Goal: Information Seeking & Learning: Learn about a topic

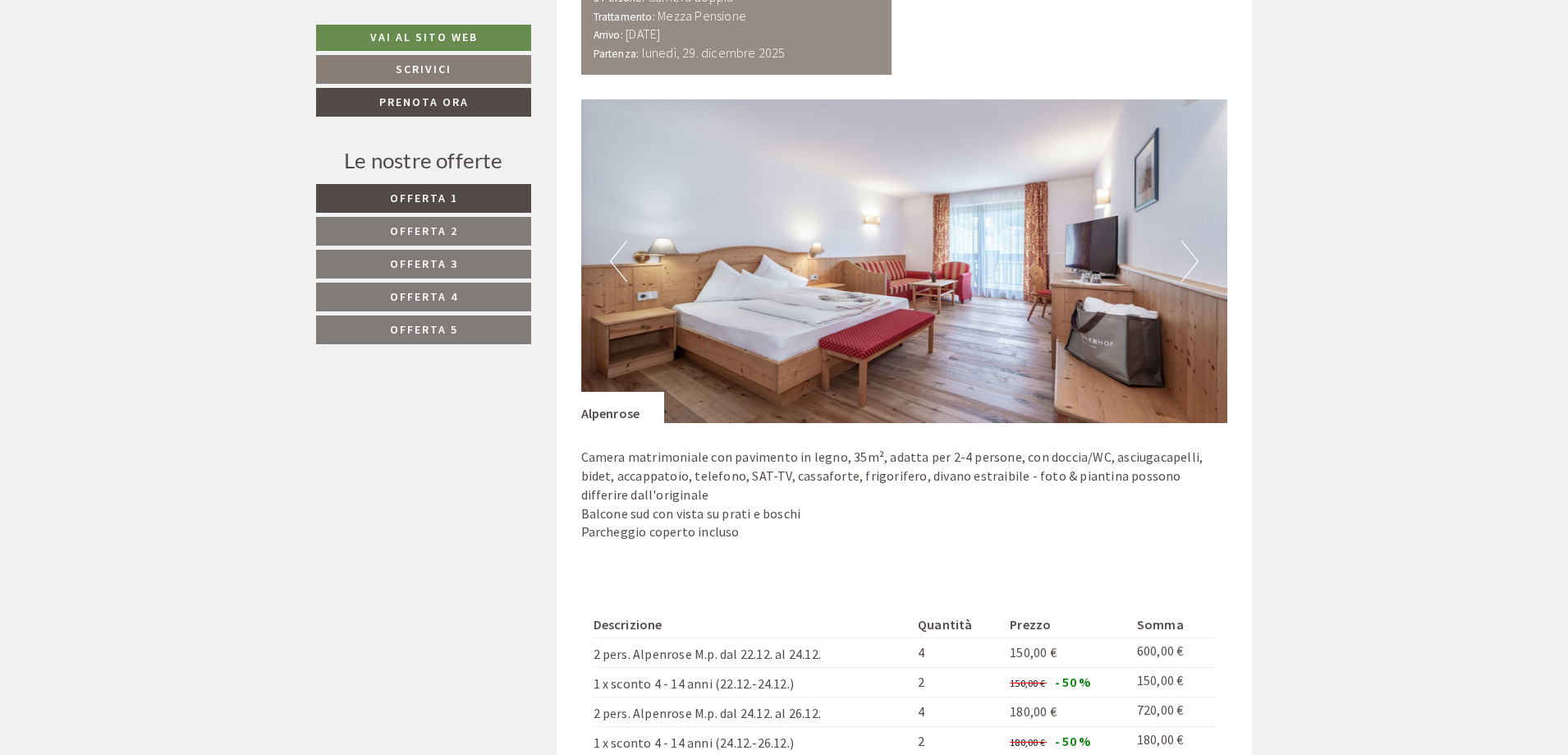
scroll to position [1147, 0]
click at [1187, 262] on button "Next" at bounding box center [1189, 262] width 17 height 41
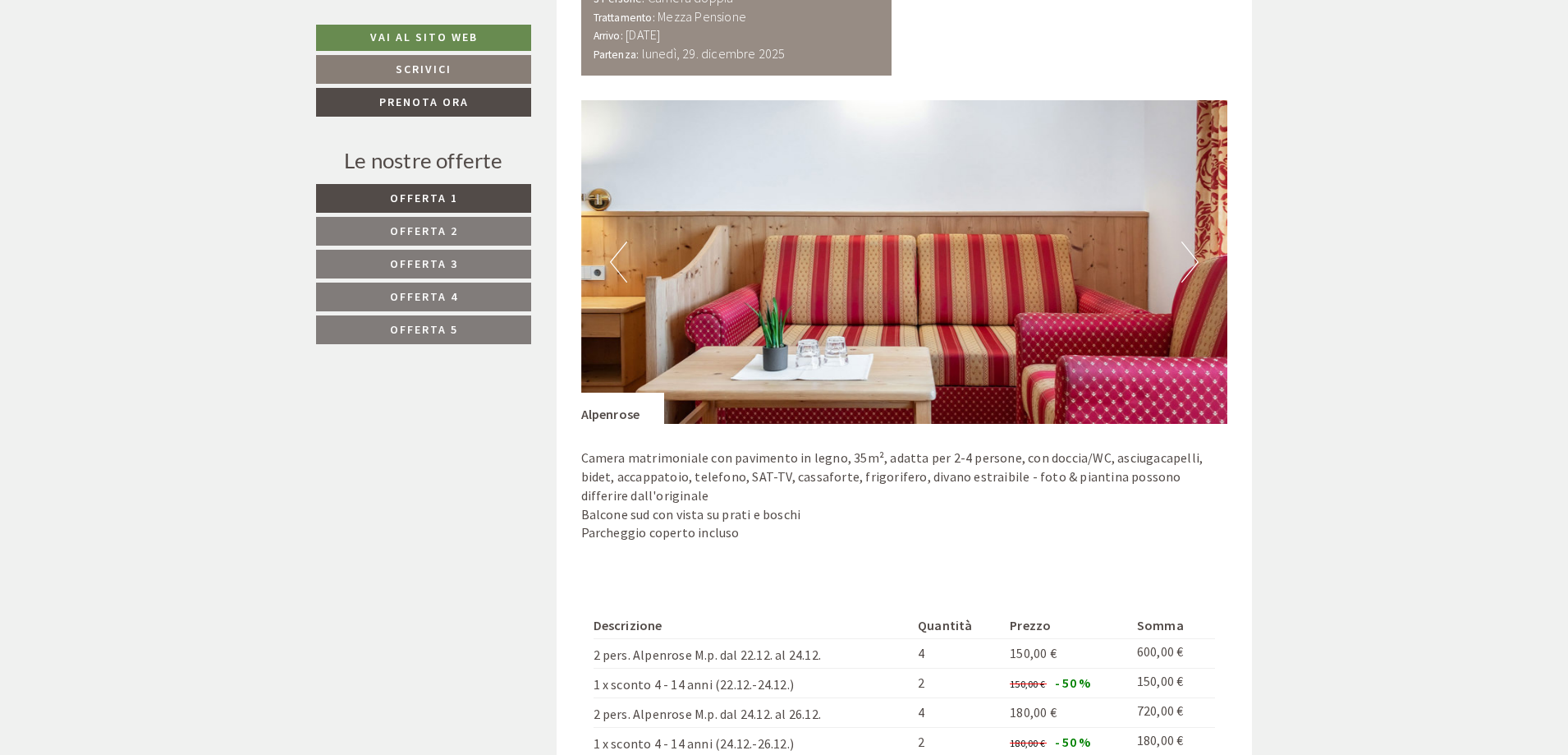
click at [1187, 262] on button "Next" at bounding box center [1189, 262] width 17 height 41
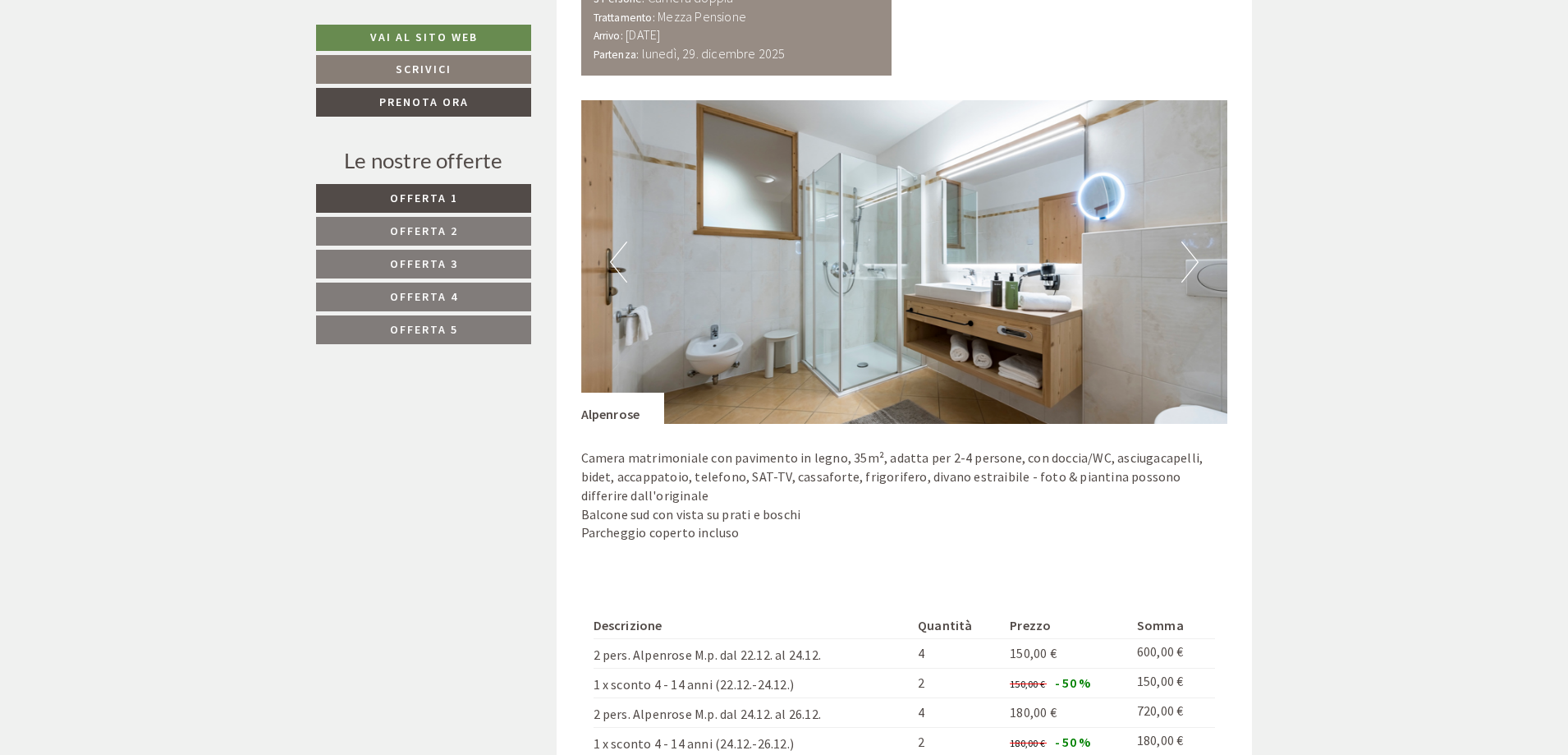
click at [1187, 262] on button "Next" at bounding box center [1189, 262] width 17 height 41
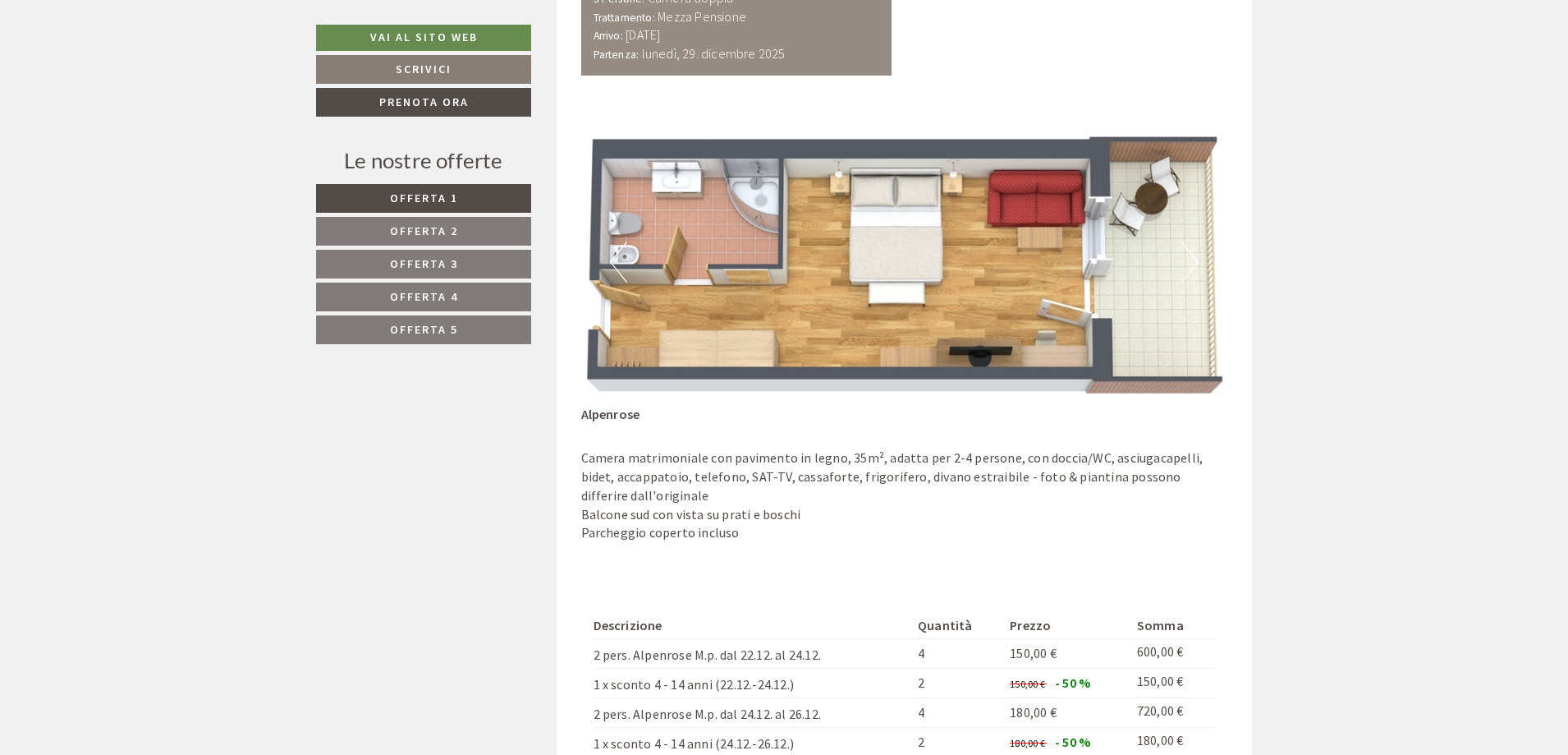
click at [1187, 262] on button "Next" at bounding box center [1189, 262] width 17 height 41
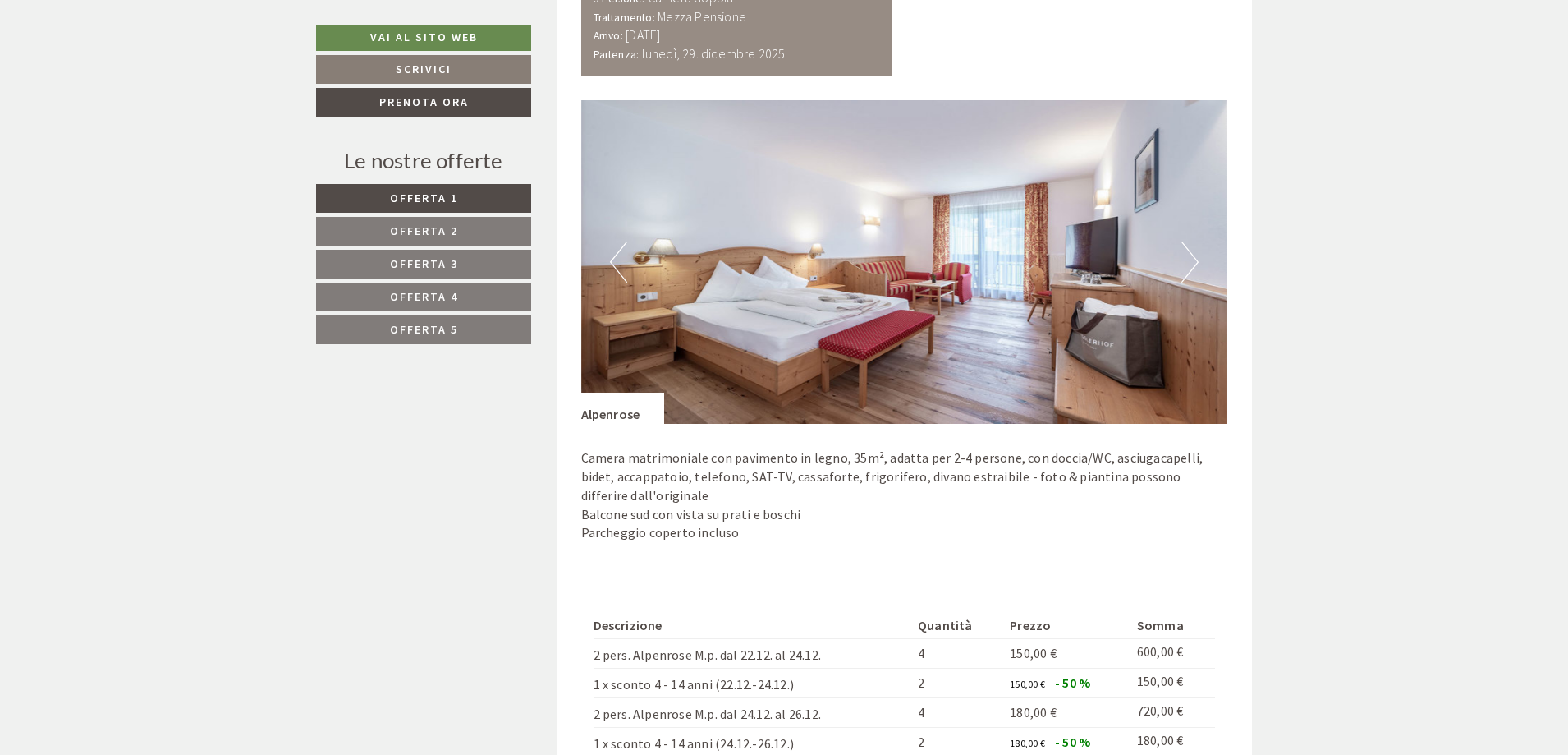
click at [469, 237] on link "Offerta 2" at bounding box center [423, 231] width 215 height 29
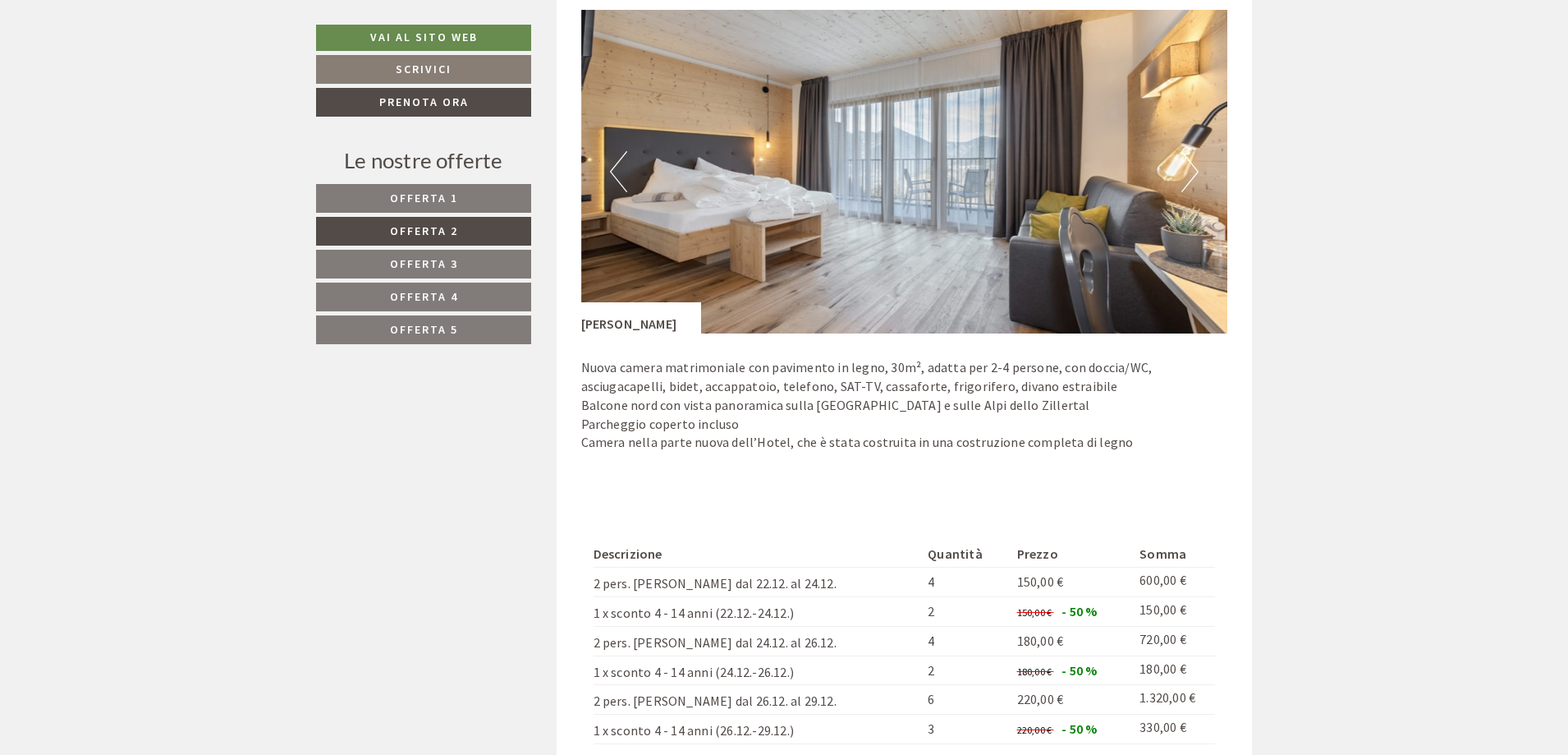
scroll to position [1225, 0]
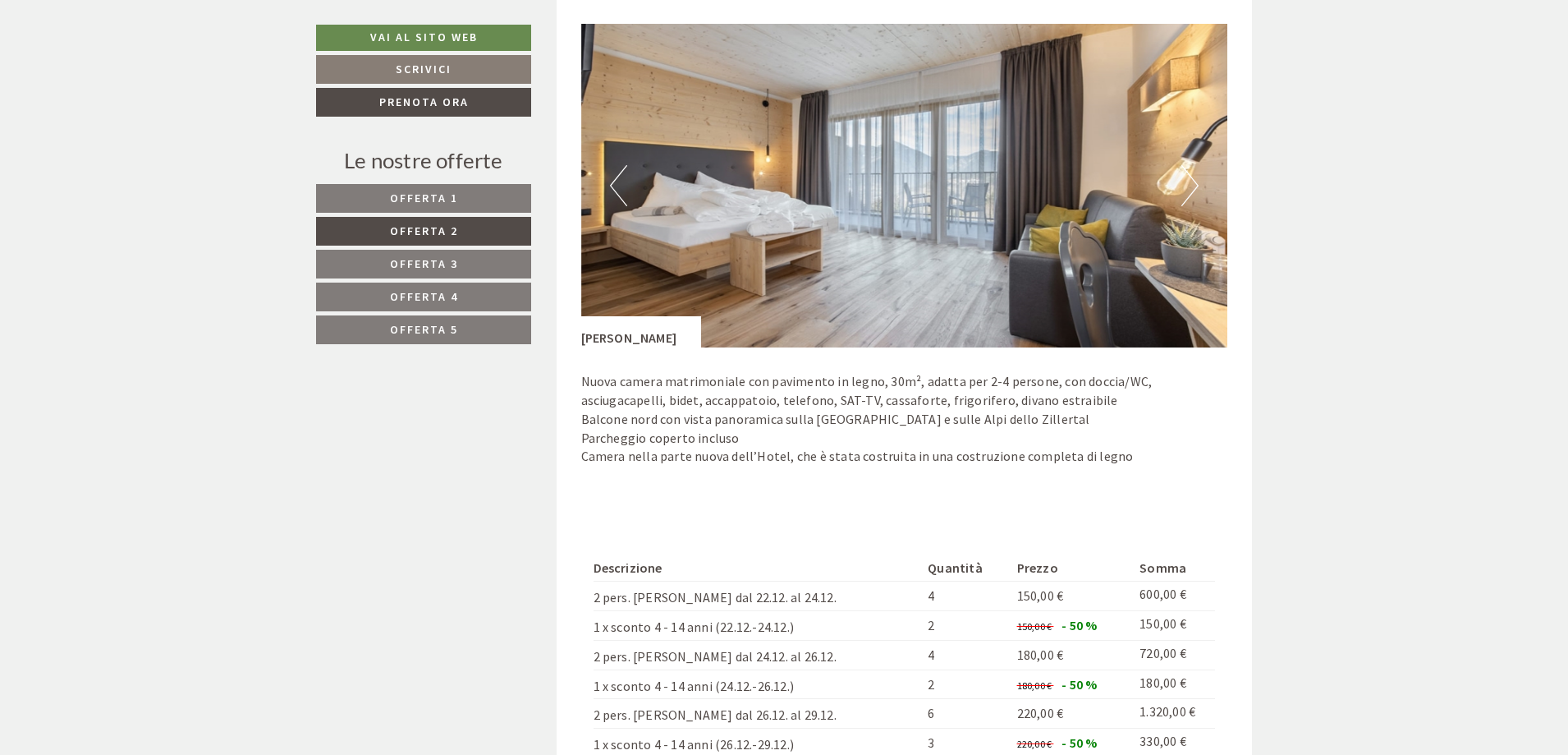
click at [1189, 184] on button "Next" at bounding box center [1189, 185] width 17 height 41
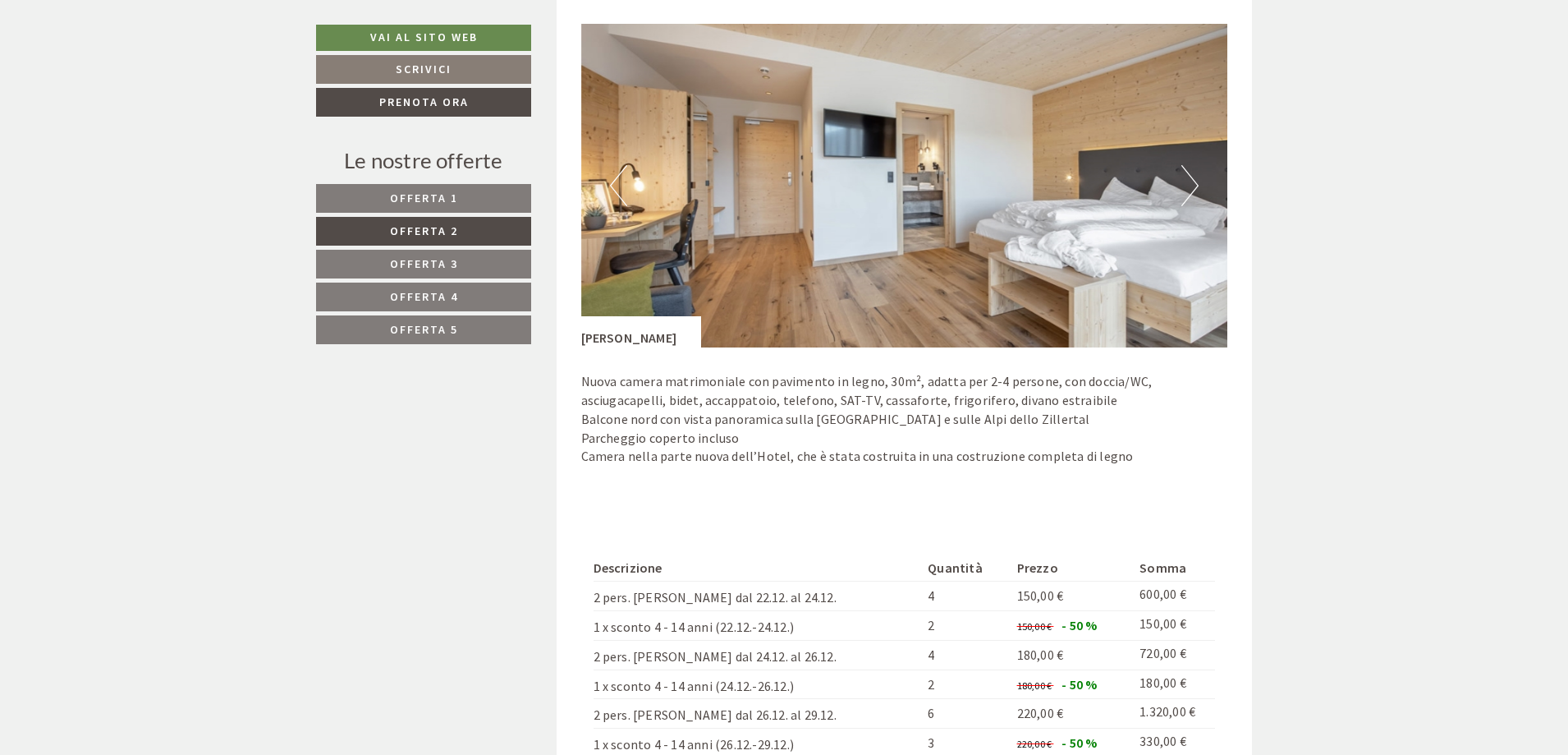
click at [1189, 184] on button "Next" at bounding box center [1189, 185] width 17 height 41
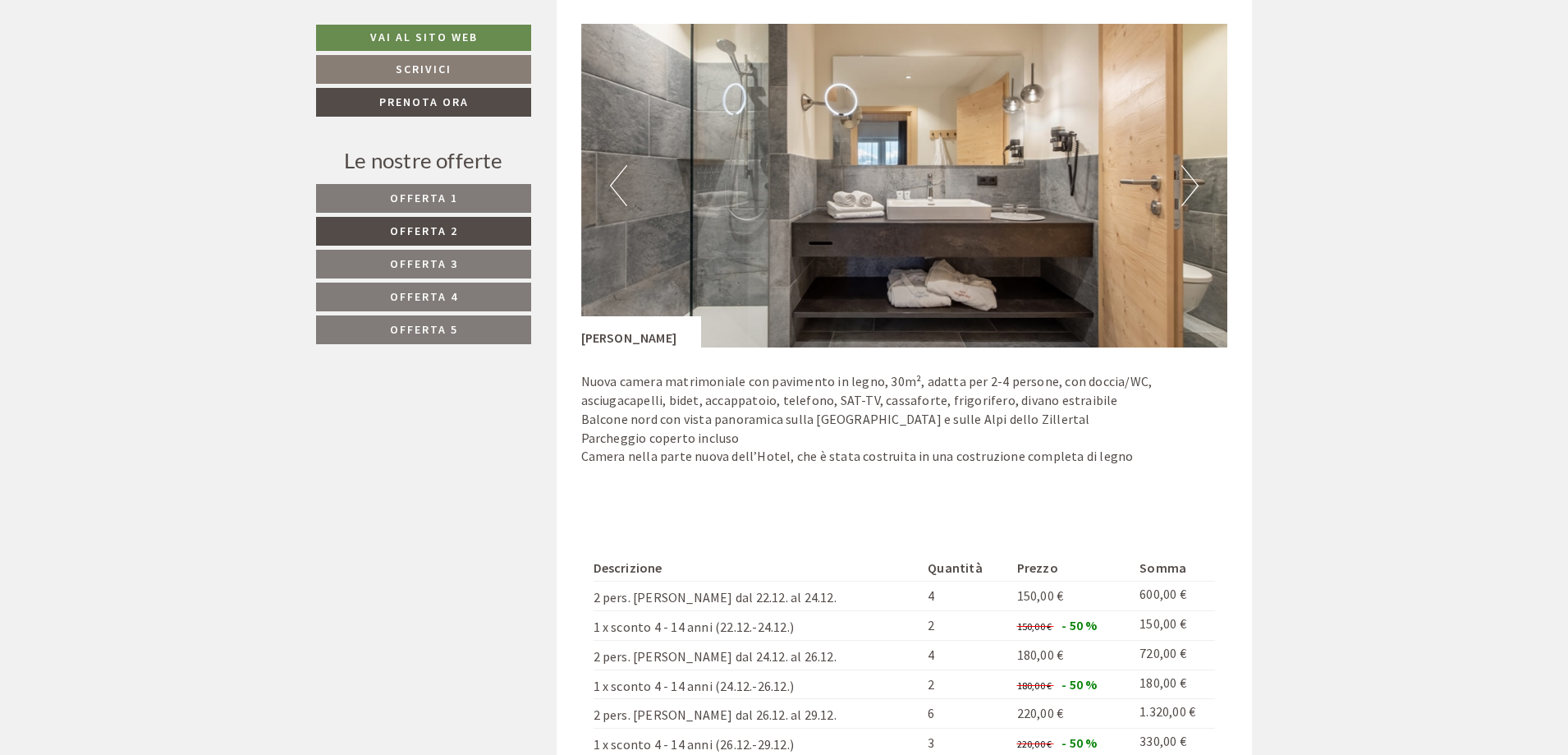
click at [459, 263] on link "Offerta 3" at bounding box center [423, 264] width 215 height 29
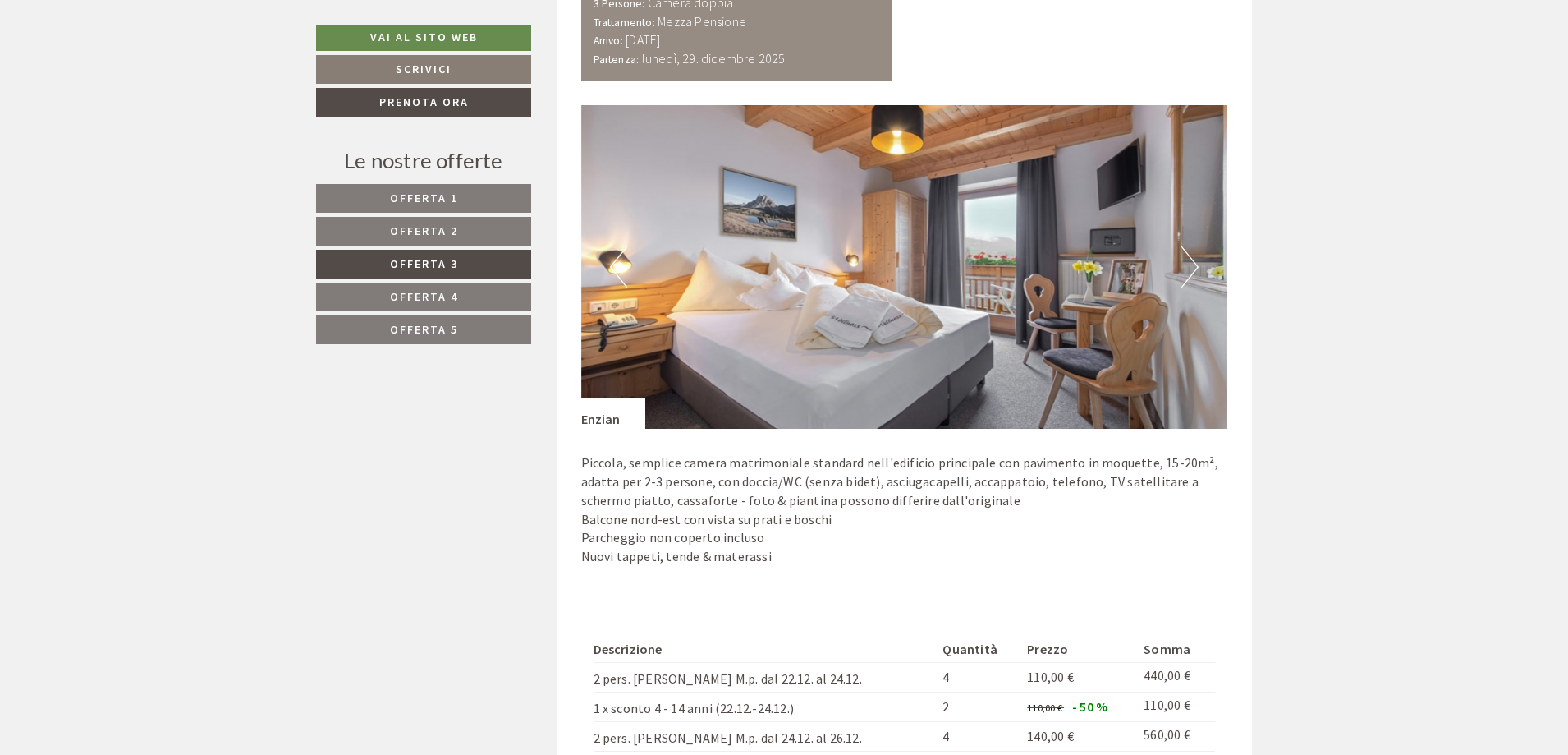
scroll to position [1142, 0]
click at [448, 233] on span "Offerta 2" at bounding box center [424, 230] width 68 height 15
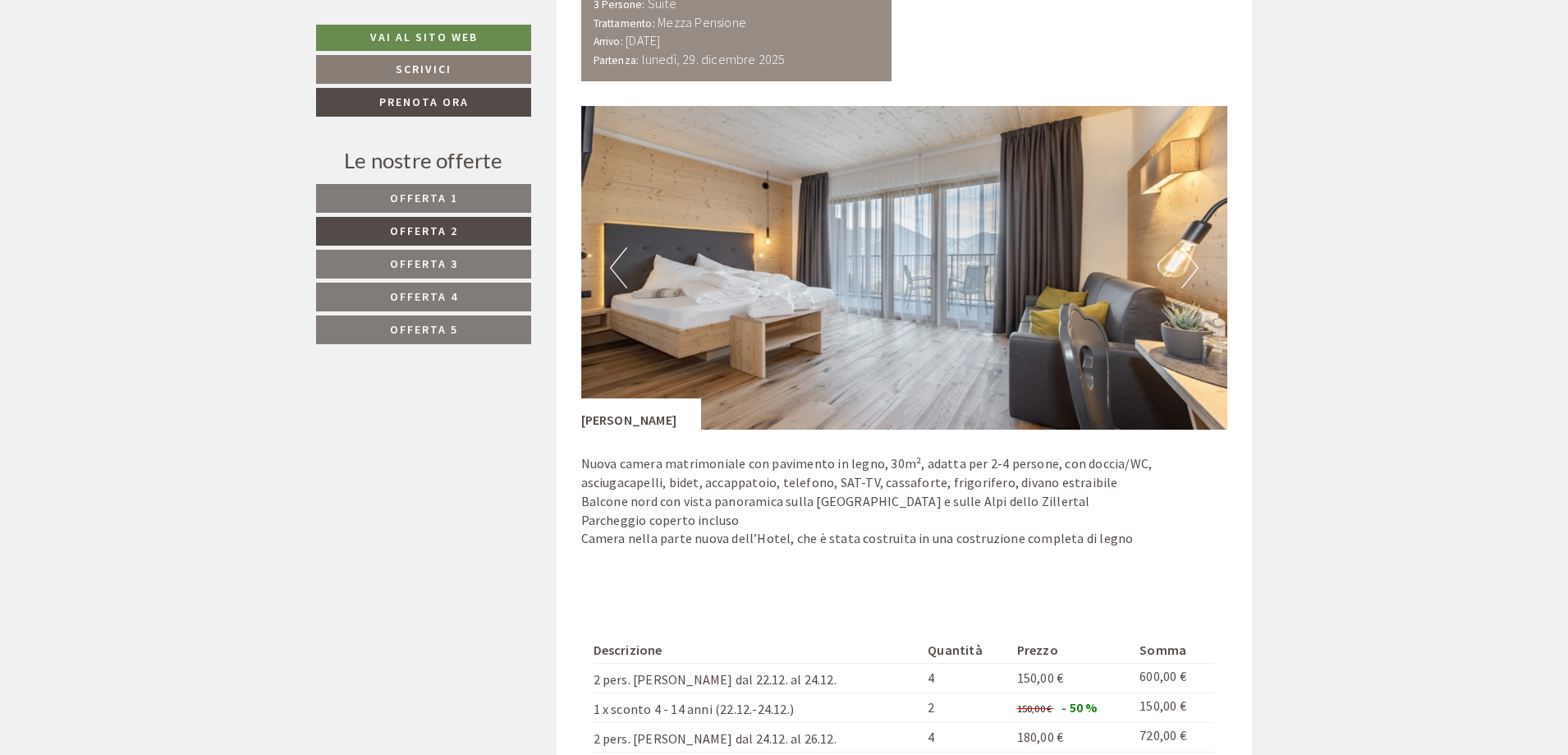
scroll to position [978, 0]
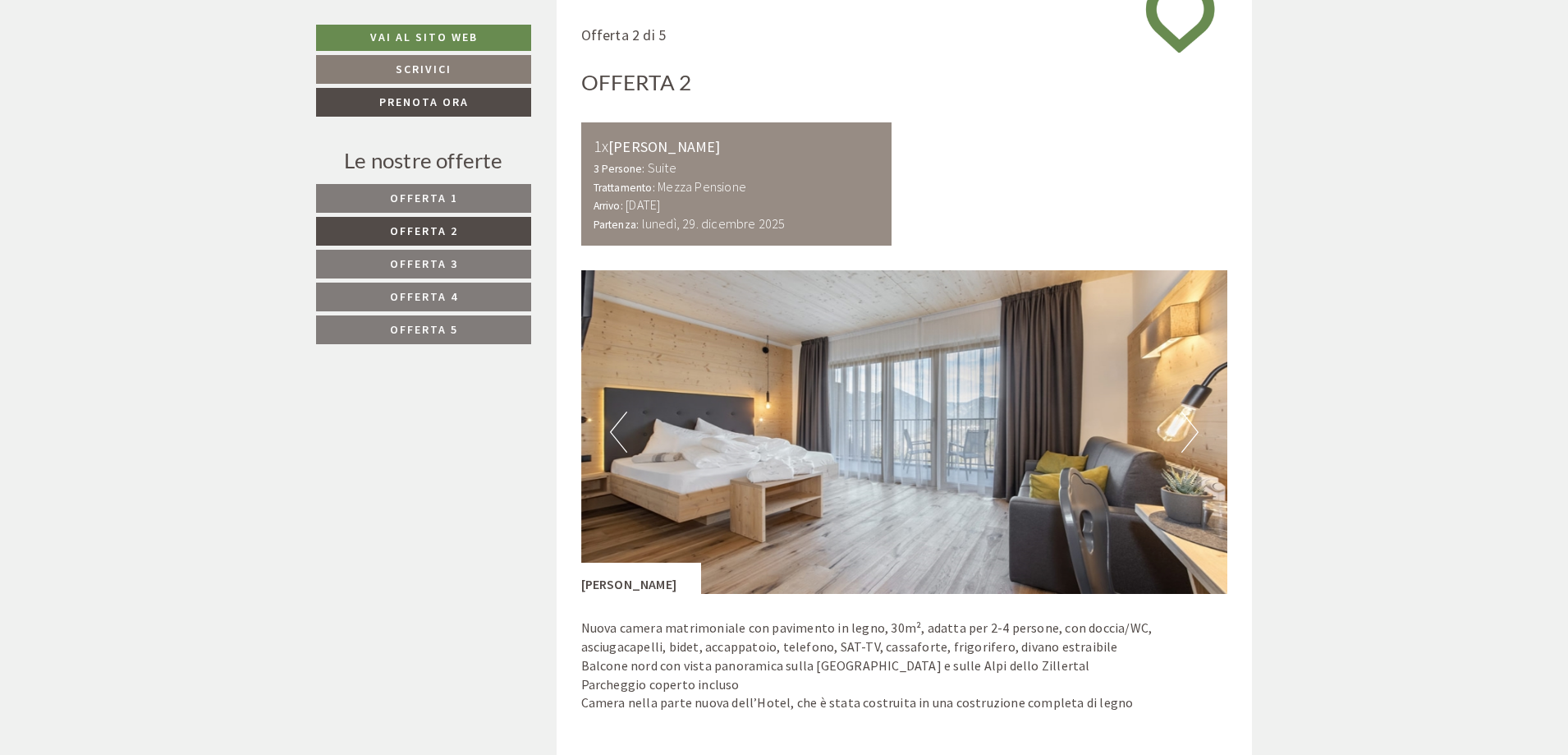
click at [445, 254] on link "Offerta 3" at bounding box center [423, 264] width 215 height 29
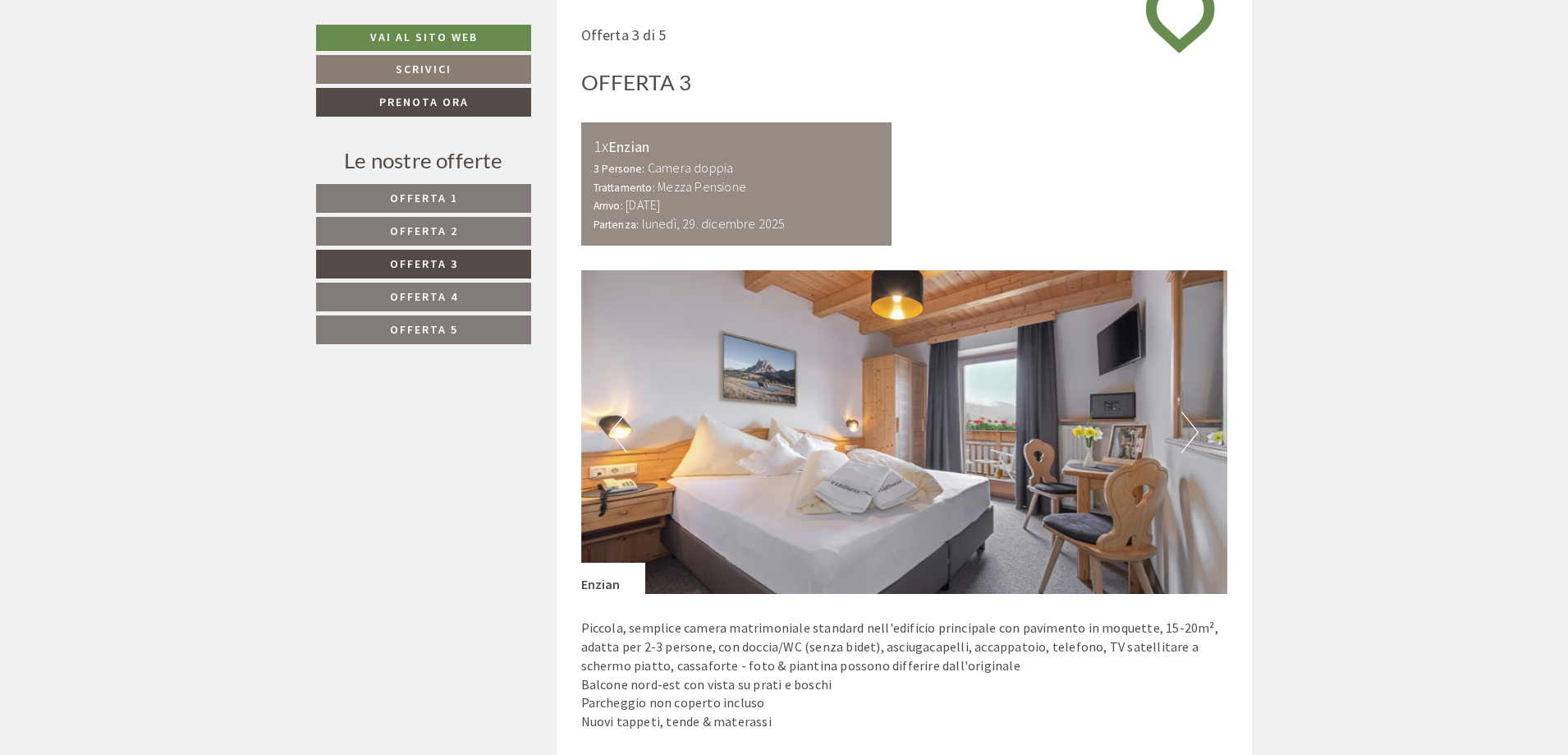
click at [1193, 429] on button "Next" at bounding box center [1189, 431] width 17 height 41
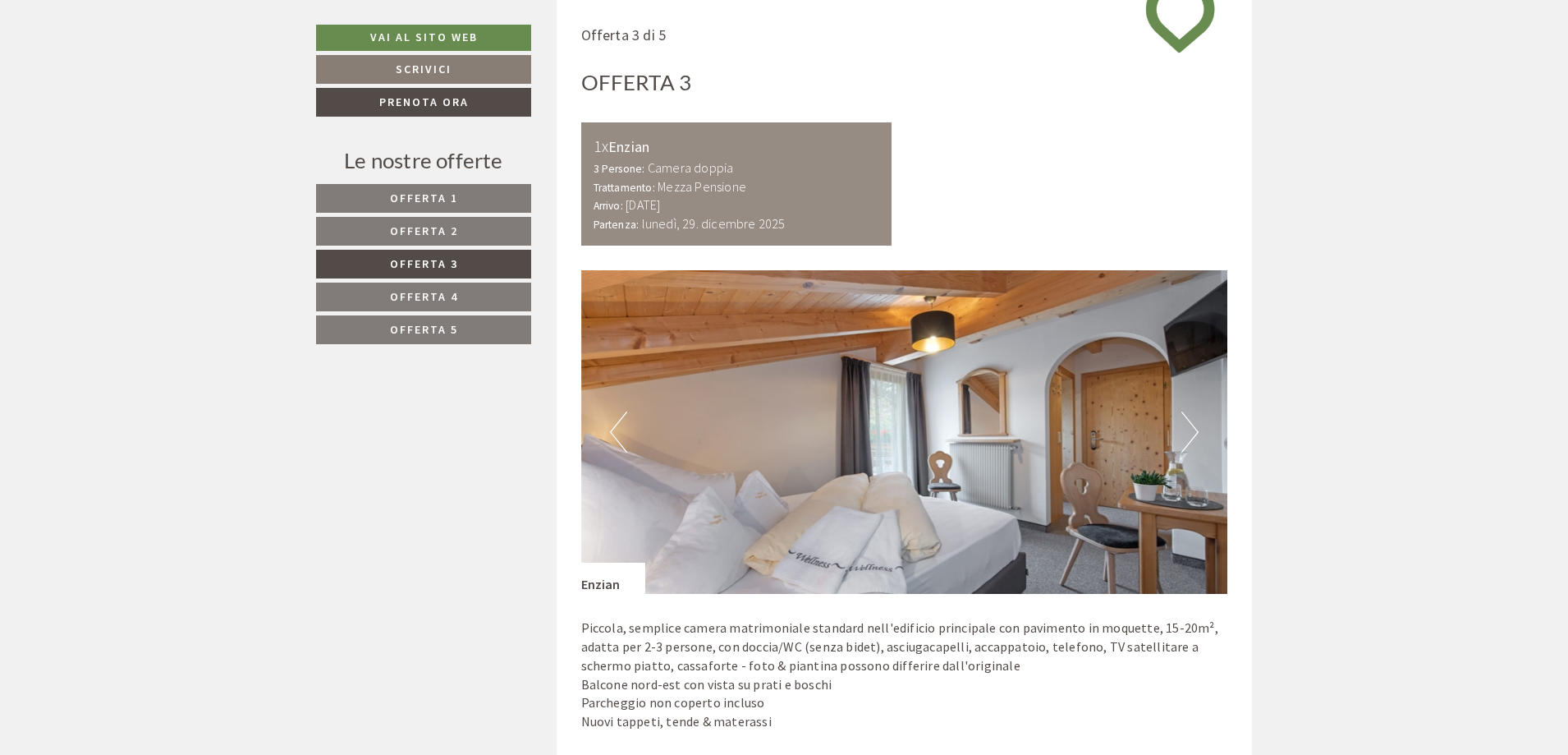
click at [1193, 429] on button "Next" at bounding box center [1189, 431] width 17 height 41
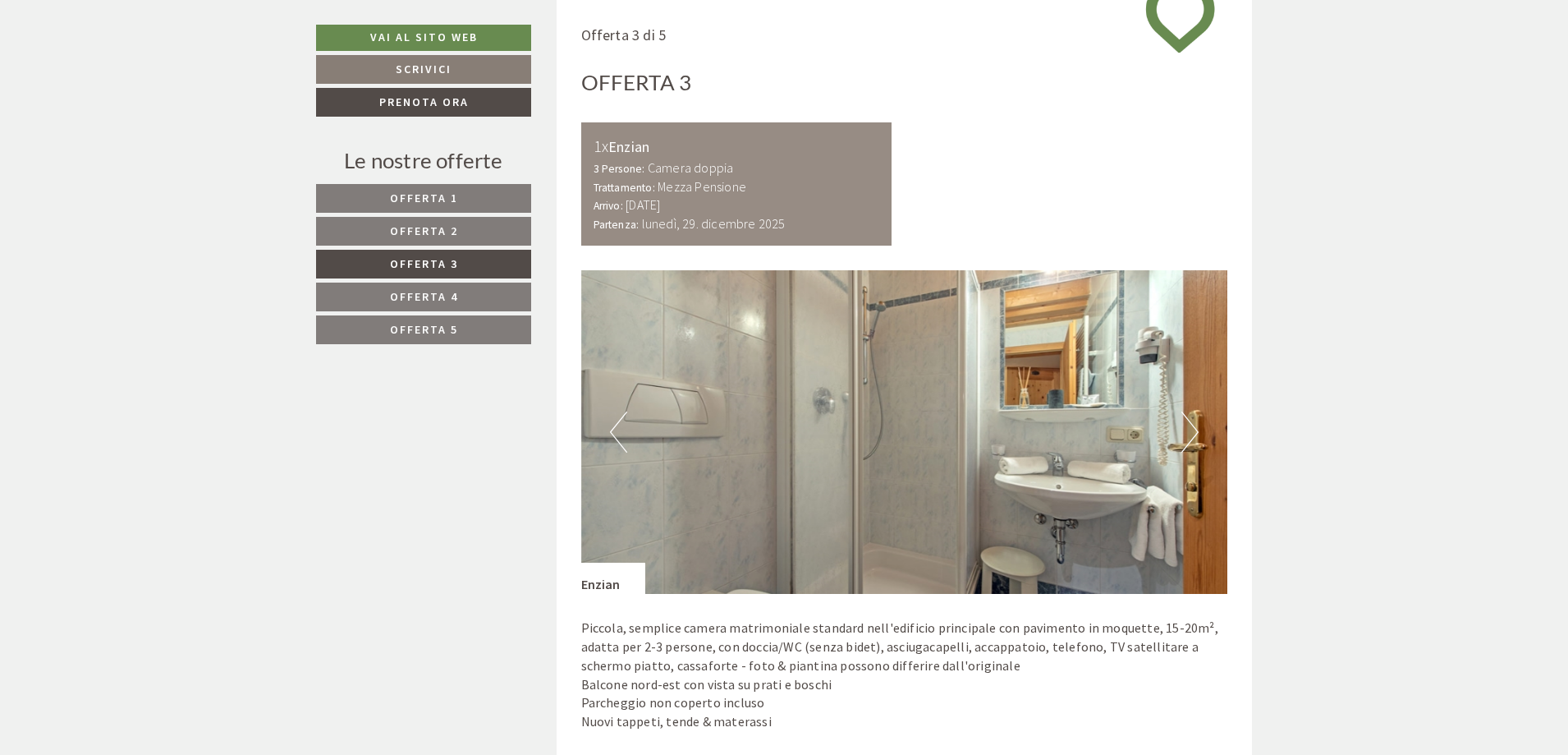
click at [1191, 428] on button "Next" at bounding box center [1189, 431] width 17 height 41
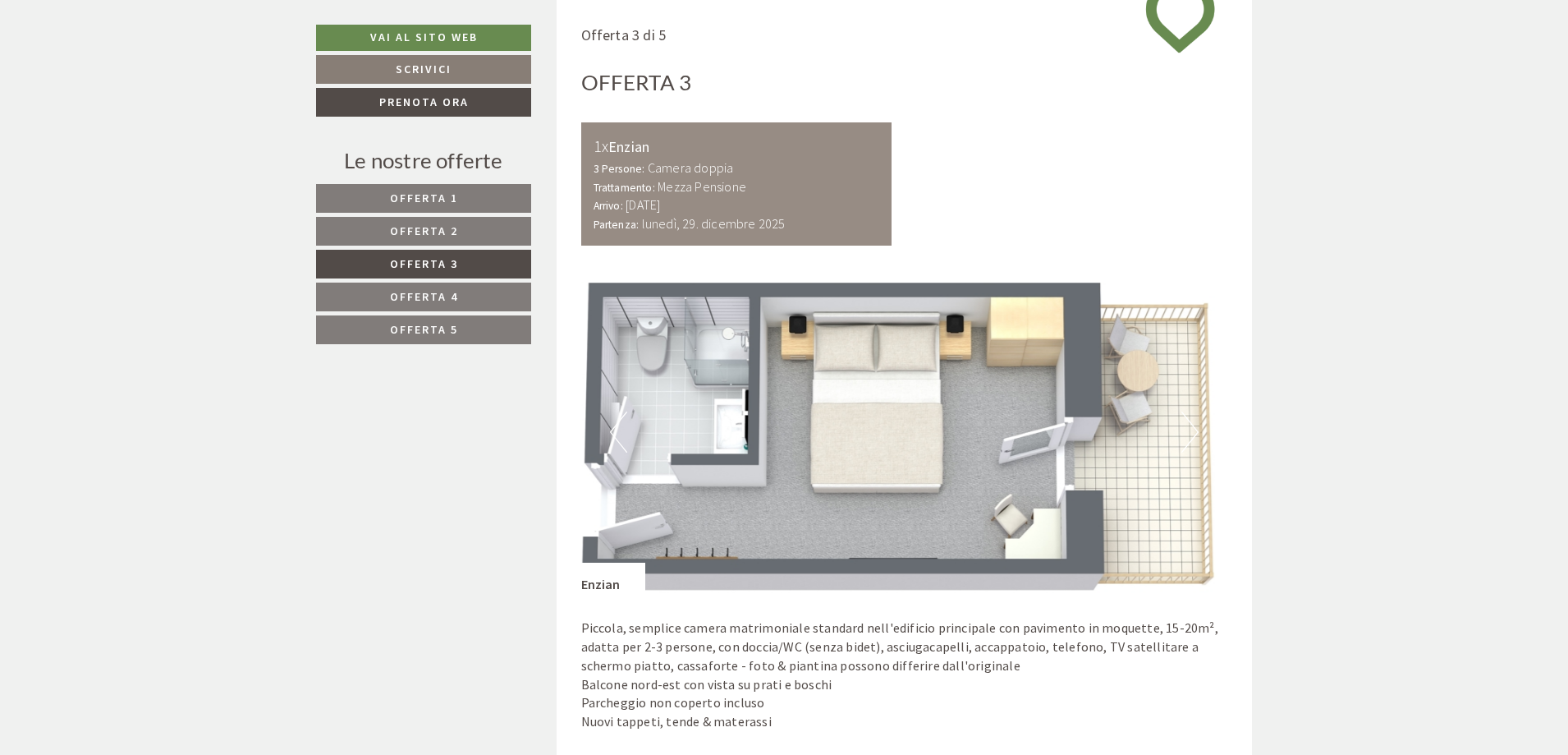
click at [405, 290] on span "Offerta 4" at bounding box center [424, 296] width 68 height 15
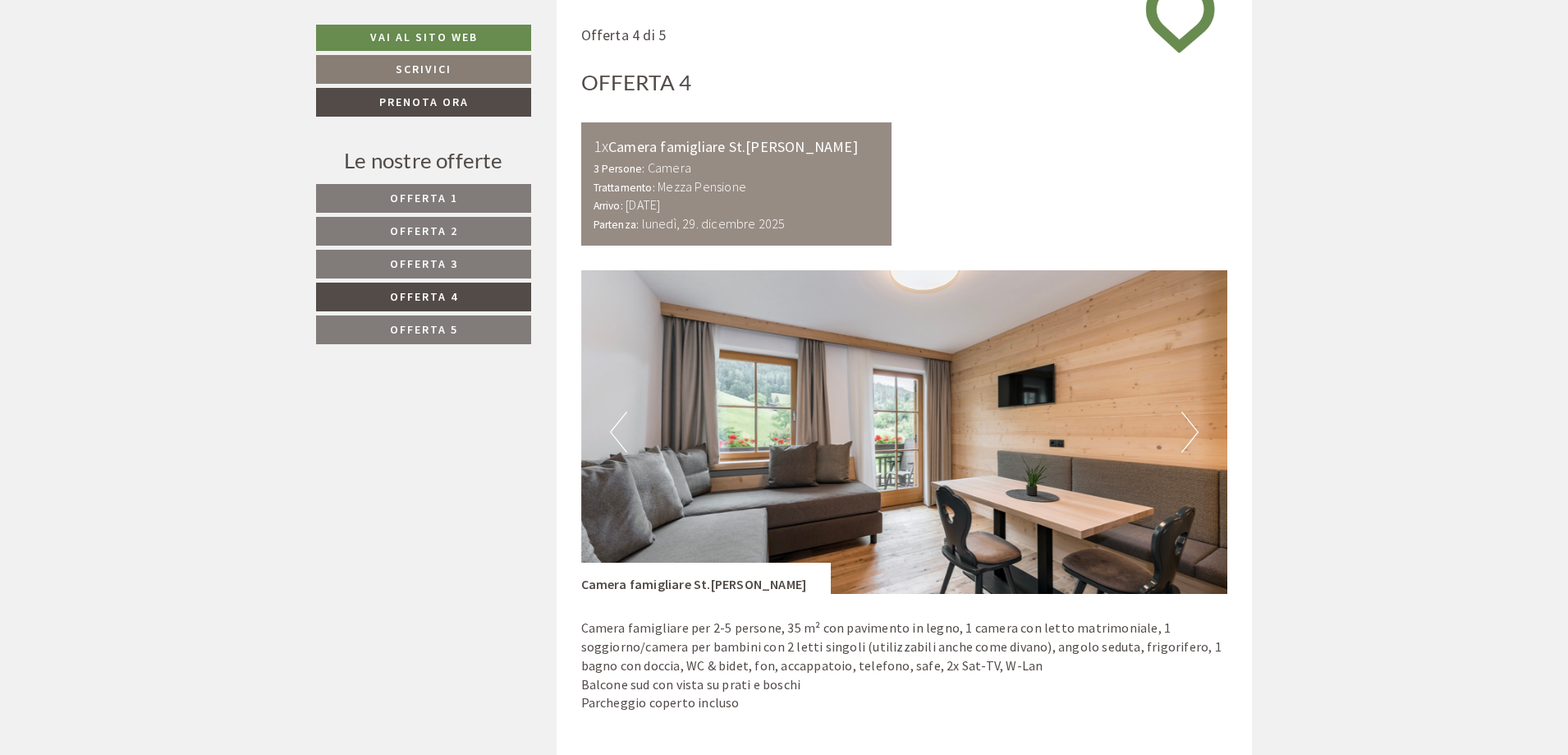
click at [414, 265] on span "Offerta 3" at bounding box center [424, 264] width 68 height 15
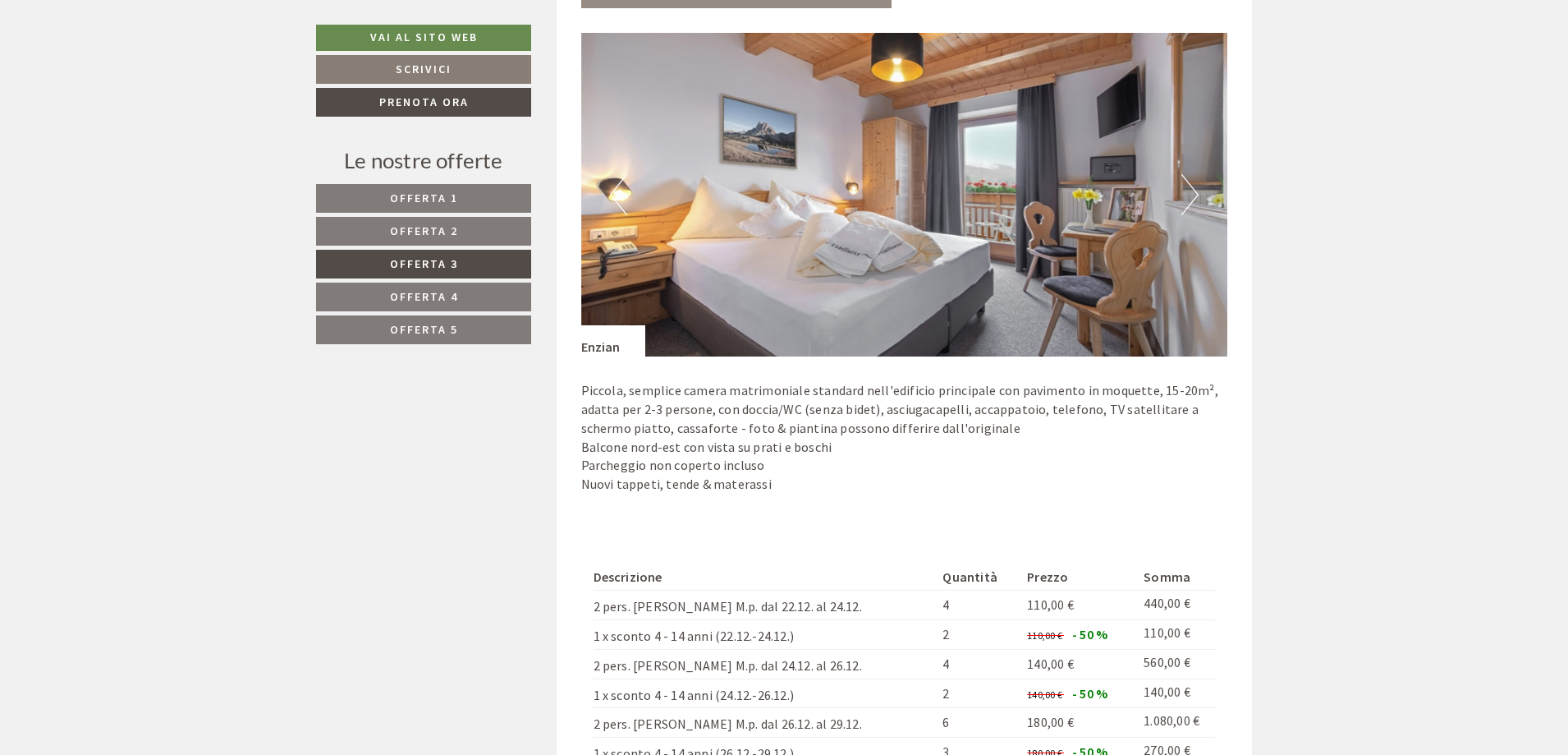
scroll to position [1225, 0]
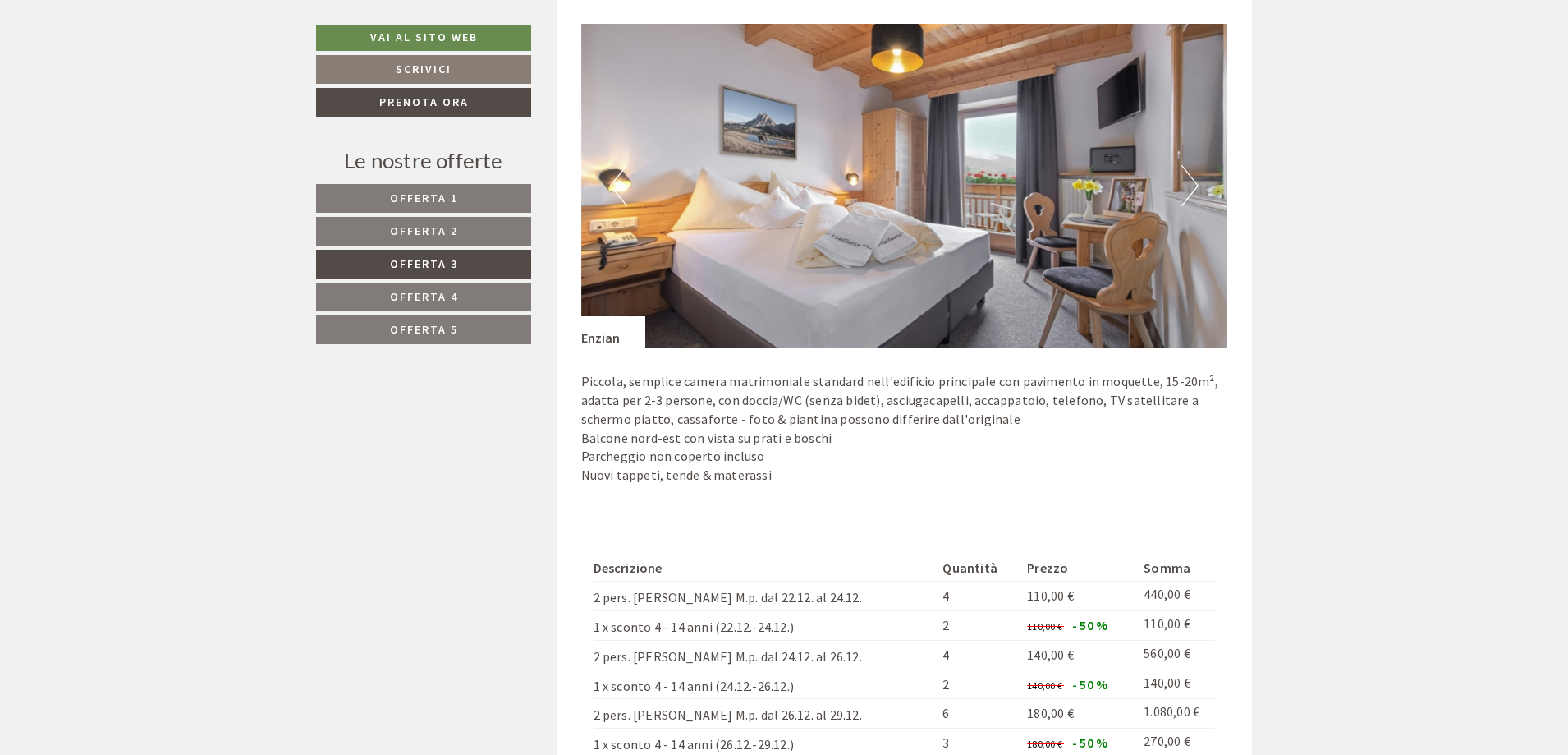
click at [438, 295] on span "Offerta 4" at bounding box center [424, 296] width 68 height 15
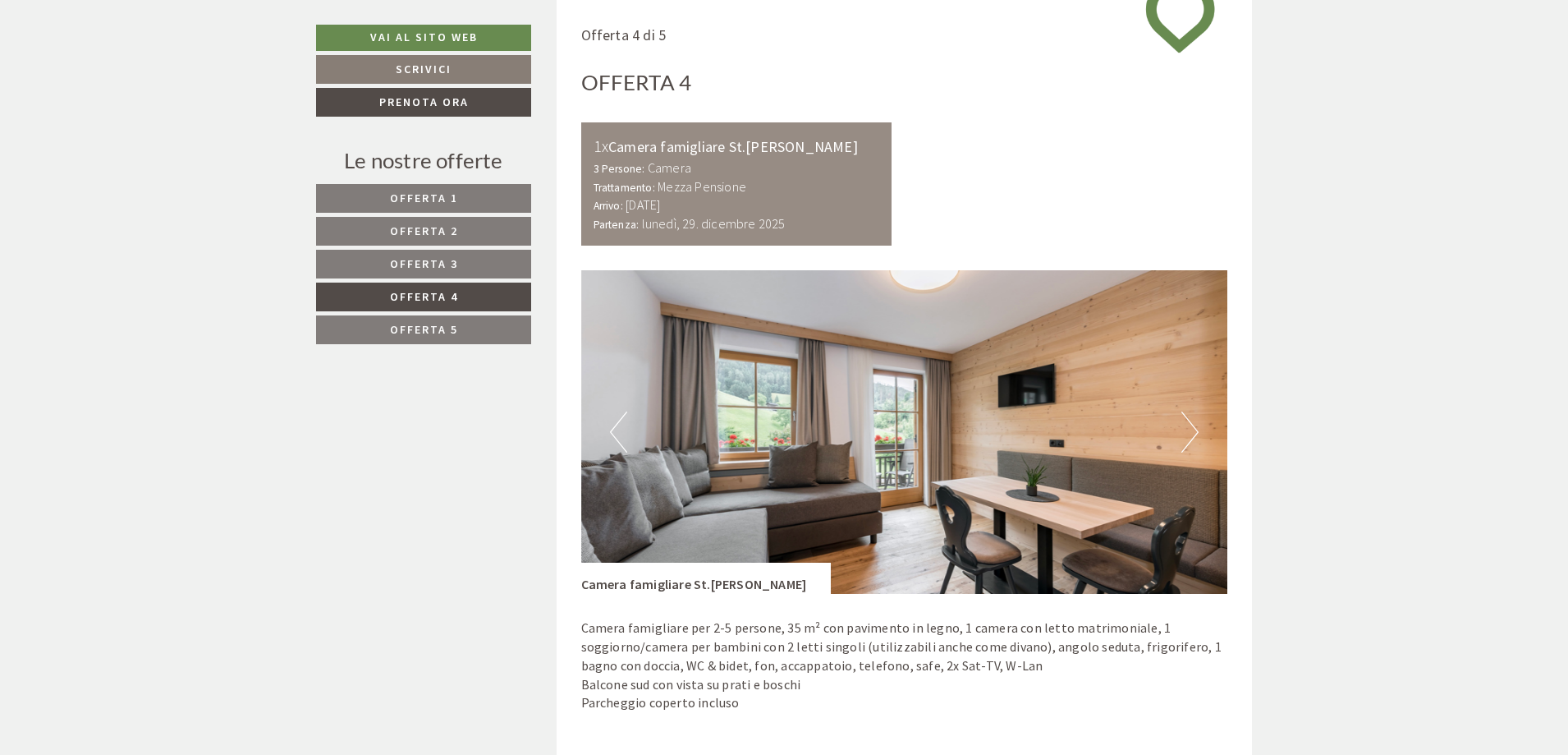
click at [1191, 431] on button "Next" at bounding box center [1189, 431] width 17 height 41
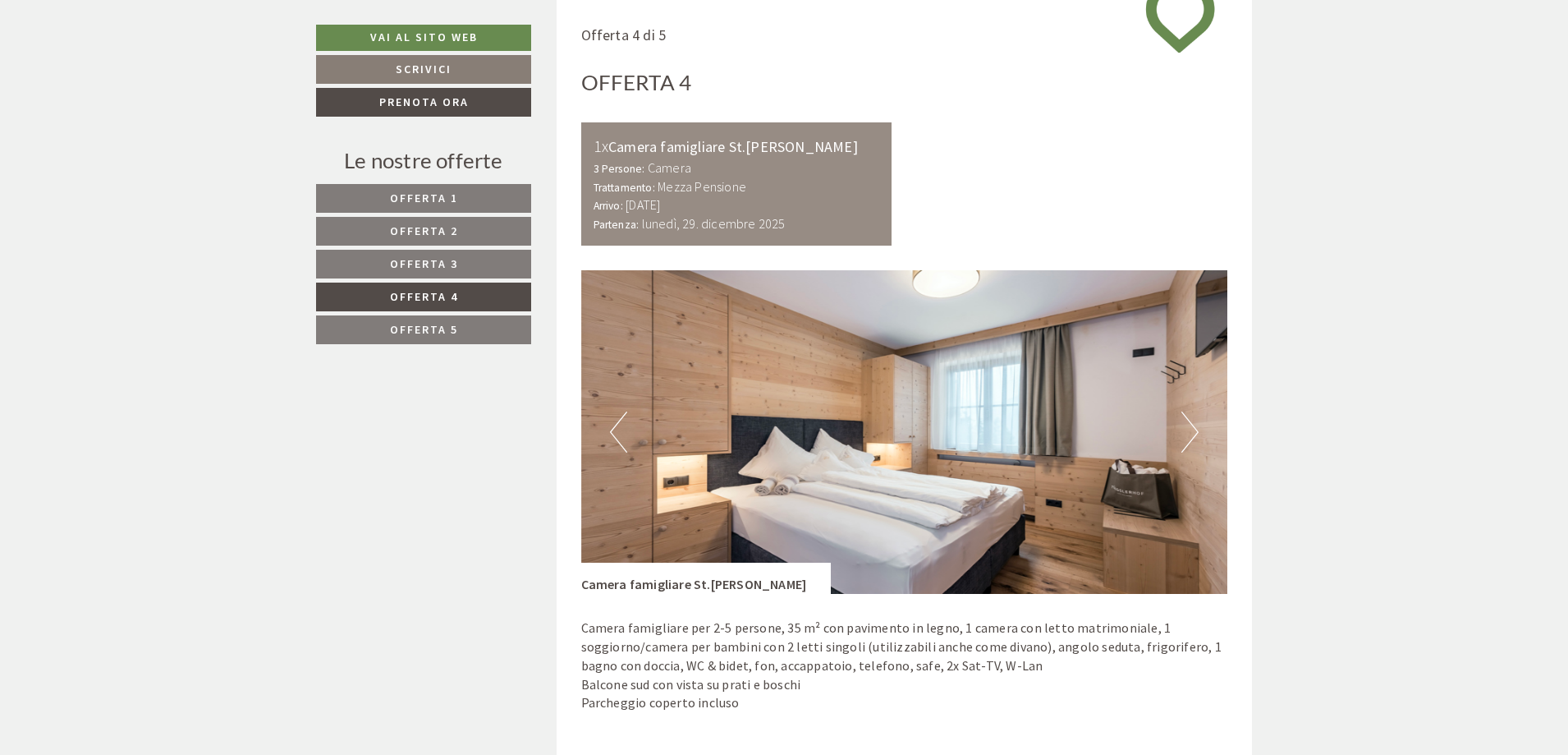
click at [1191, 431] on button "Next" at bounding box center [1189, 431] width 17 height 41
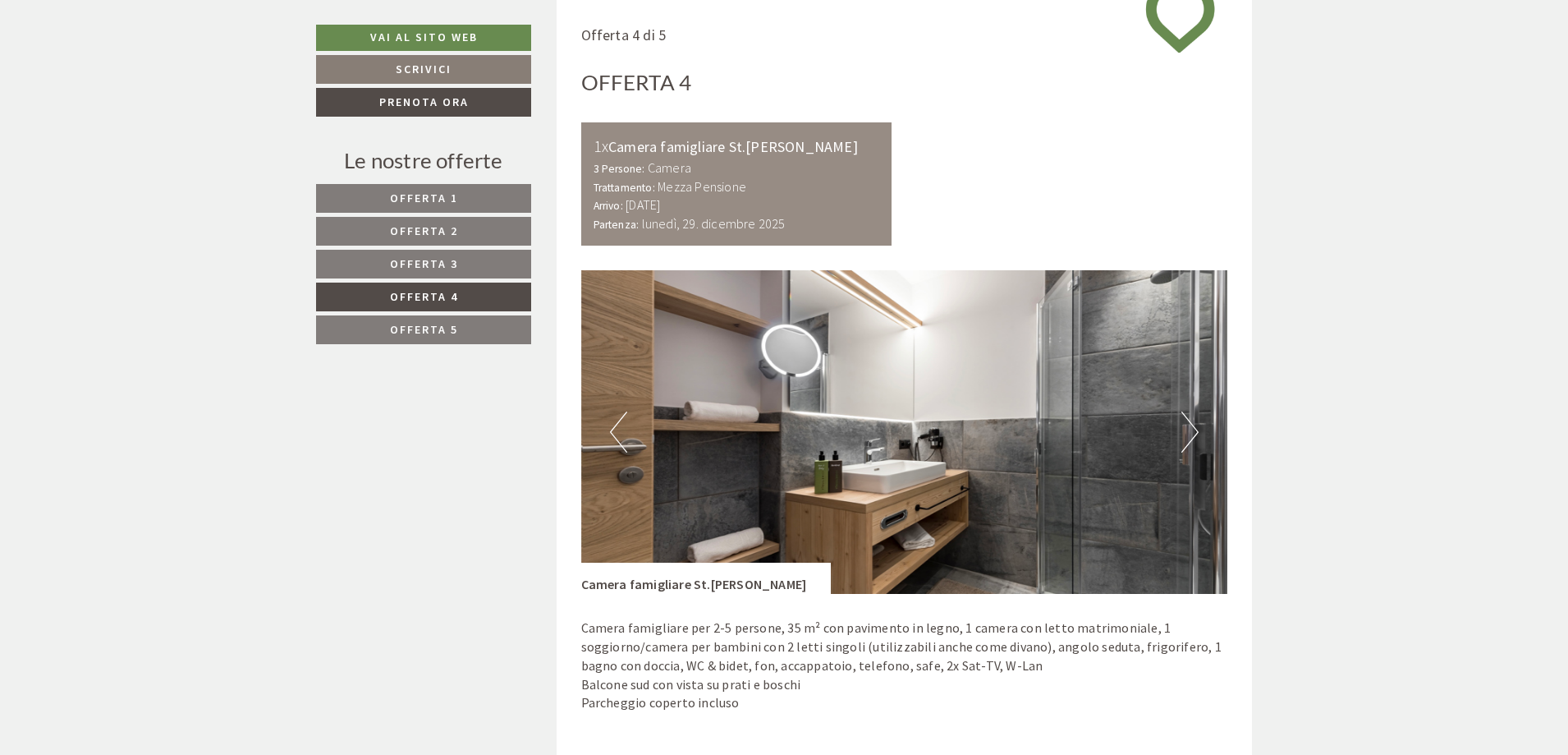
click at [1191, 431] on button "Next" at bounding box center [1189, 431] width 17 height 41
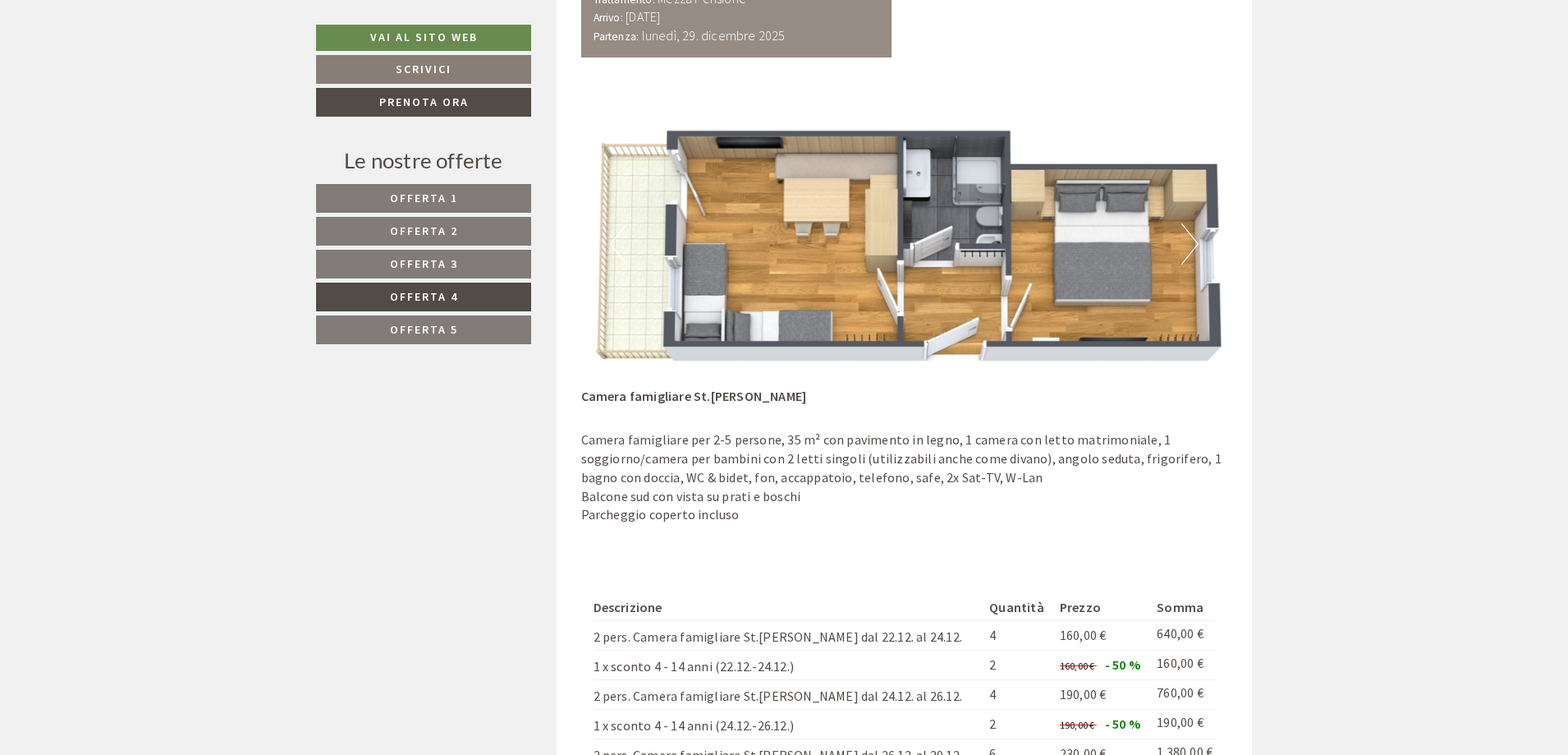
scroll to position [1142, 0]
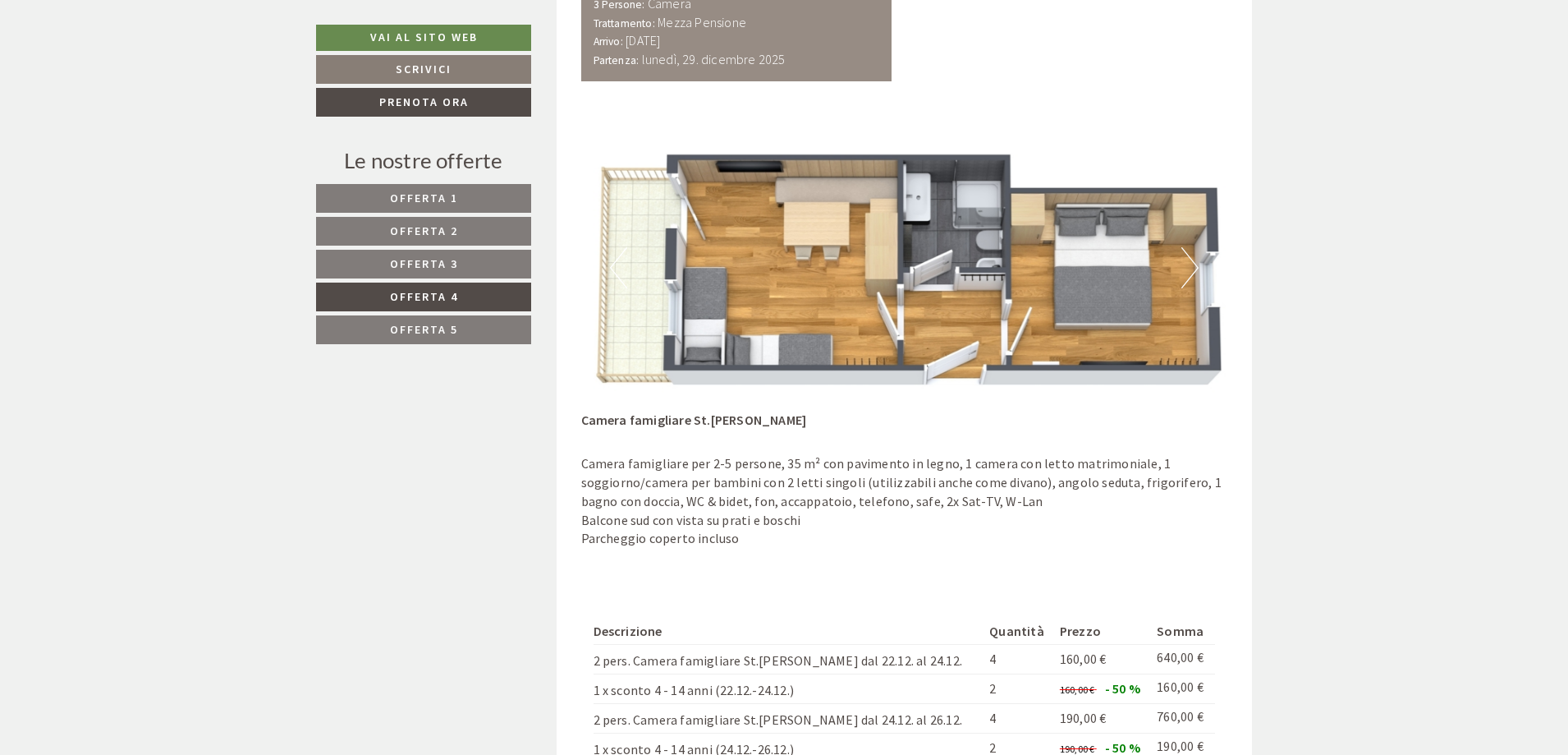
click at [455, 325] on span "Offerta 5" at bounding box center [424, 329] width 68 height 15
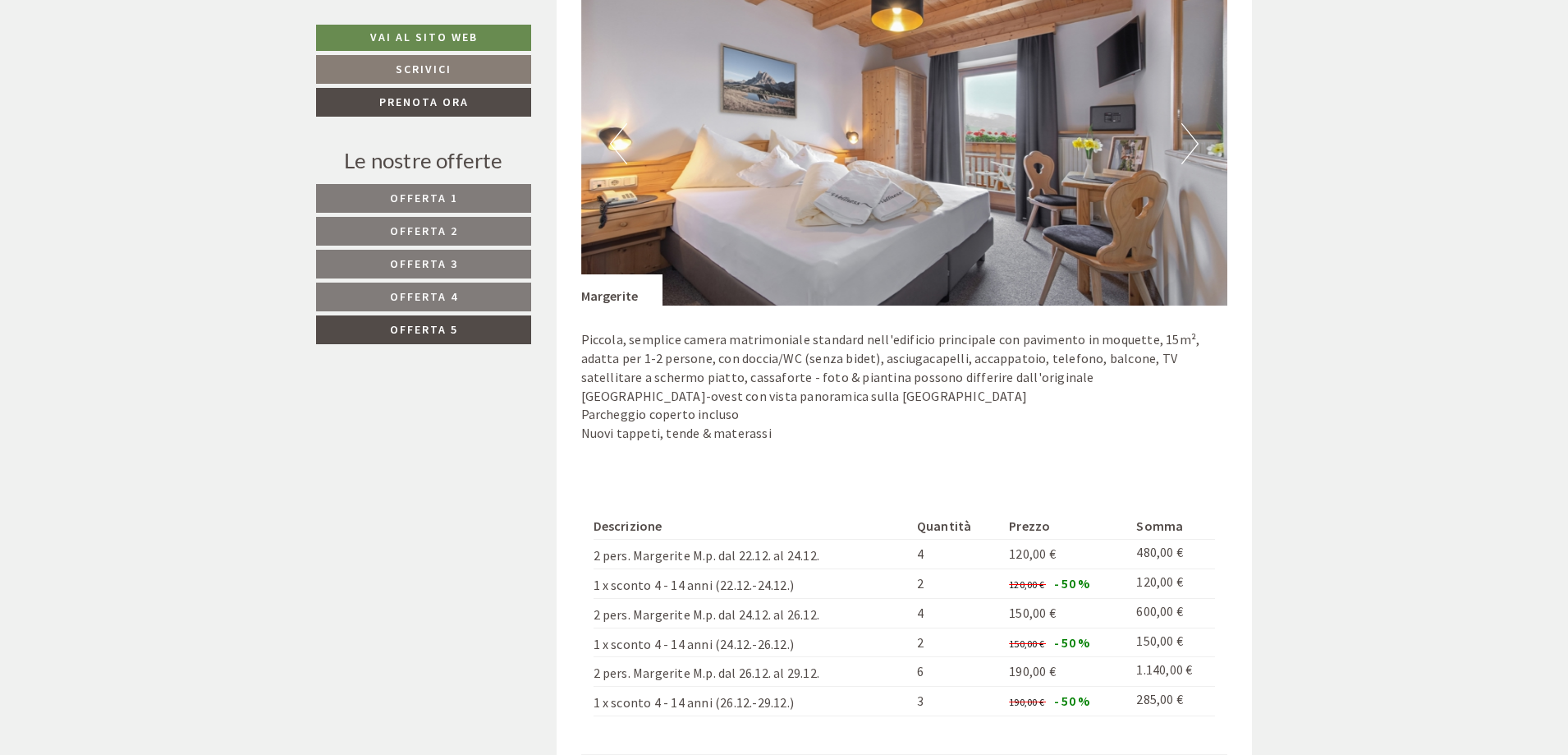
scroll to position [1225, 0]
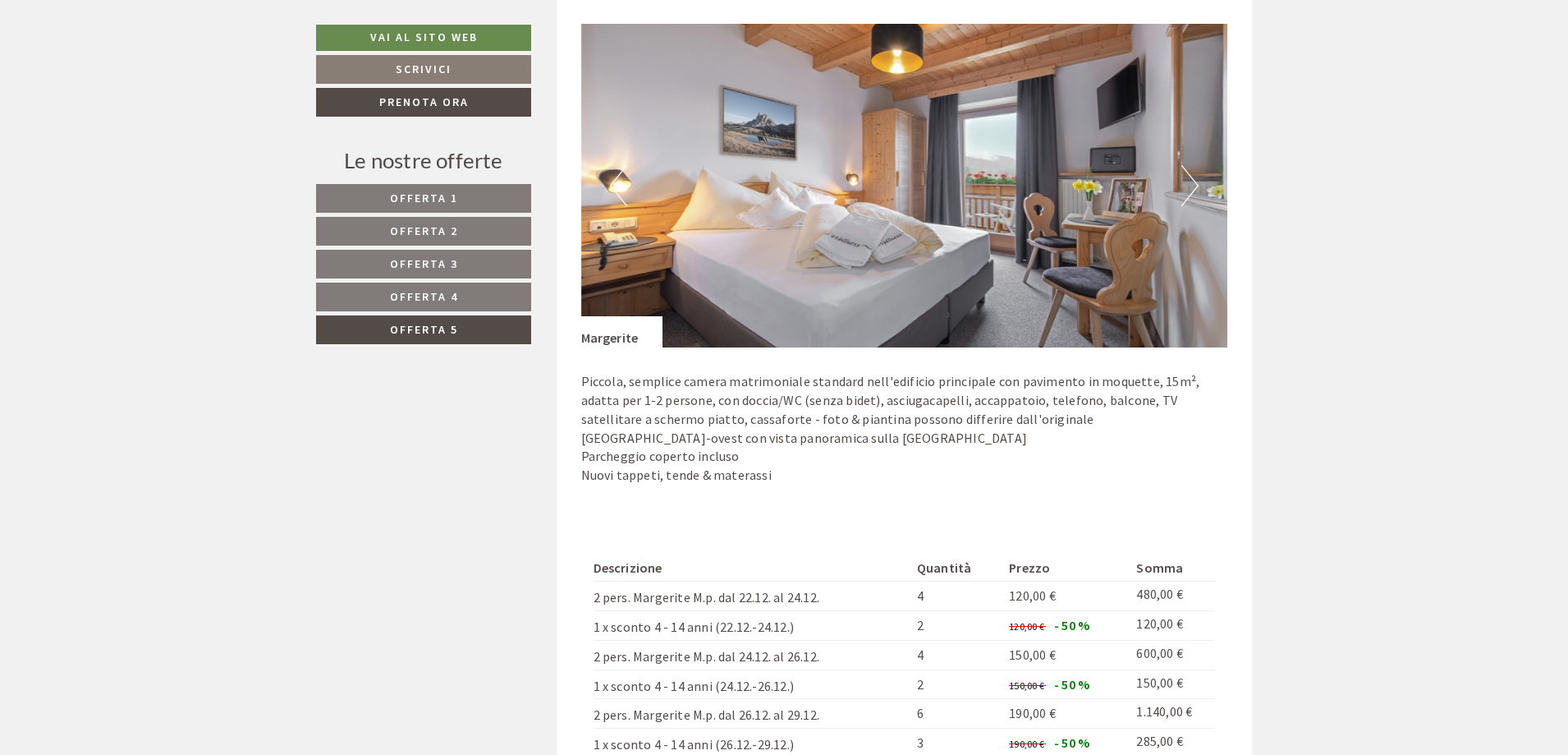
click at [1200, 184] on img at bounding box center [904, 185] width 647 height 323
click at [1185, 184] on button "Next" at bounding box center [1189, 185] width 17 height 41
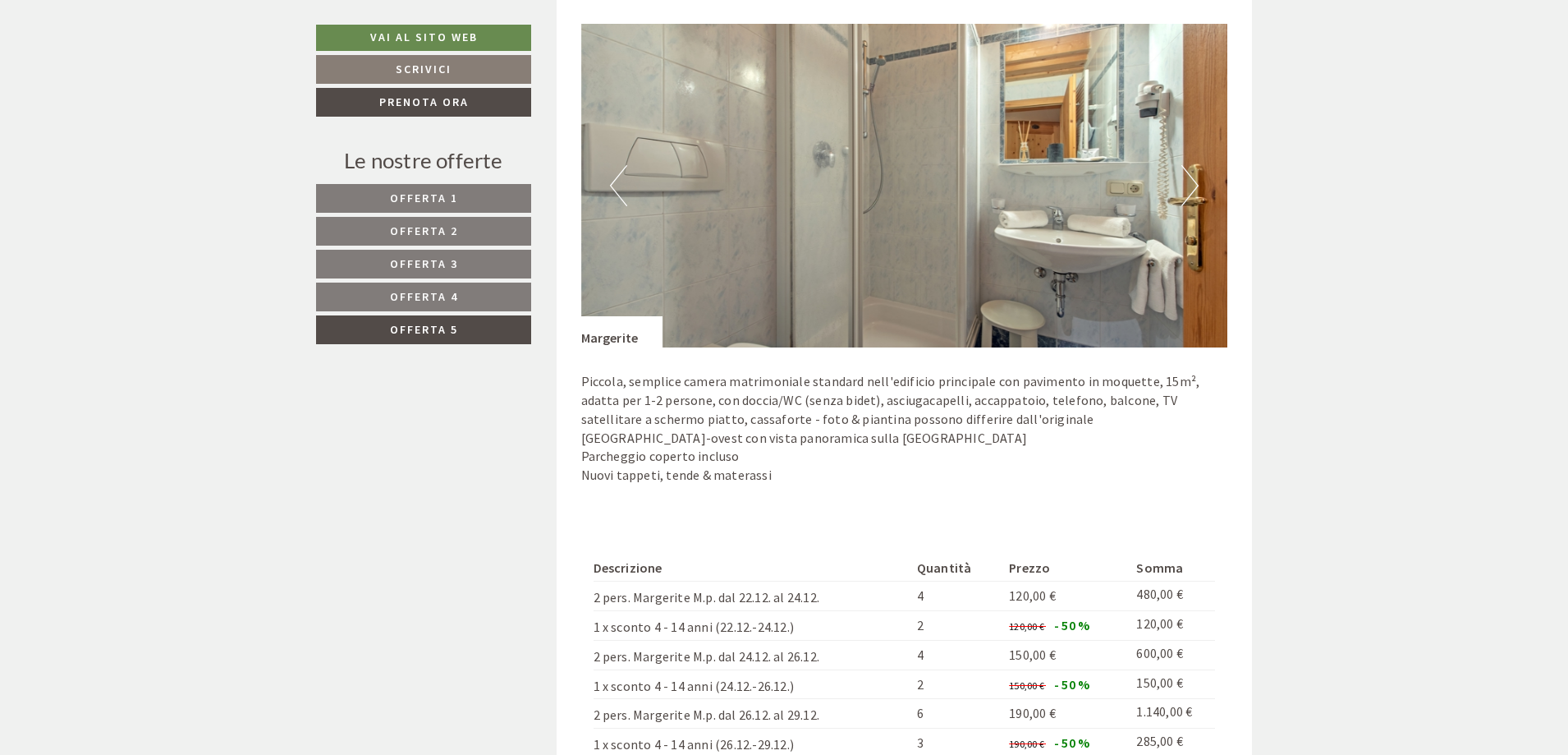
click at [1185, 184] on button "Next" at bounding box center [1189, 185] width 17 height 41
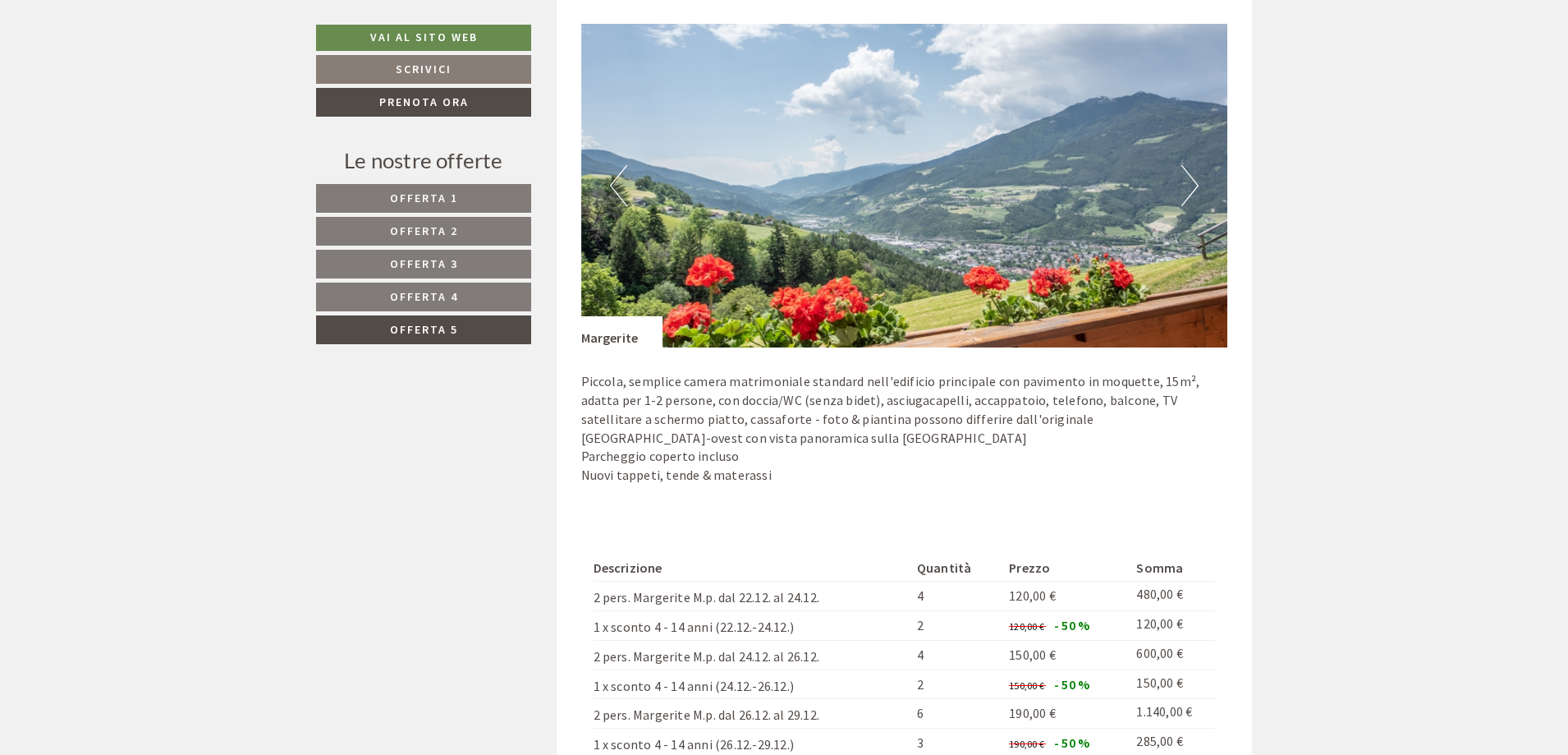
click at [1185, 184] on button "Next" at bounding box center [1189, 185] width 17 height 41
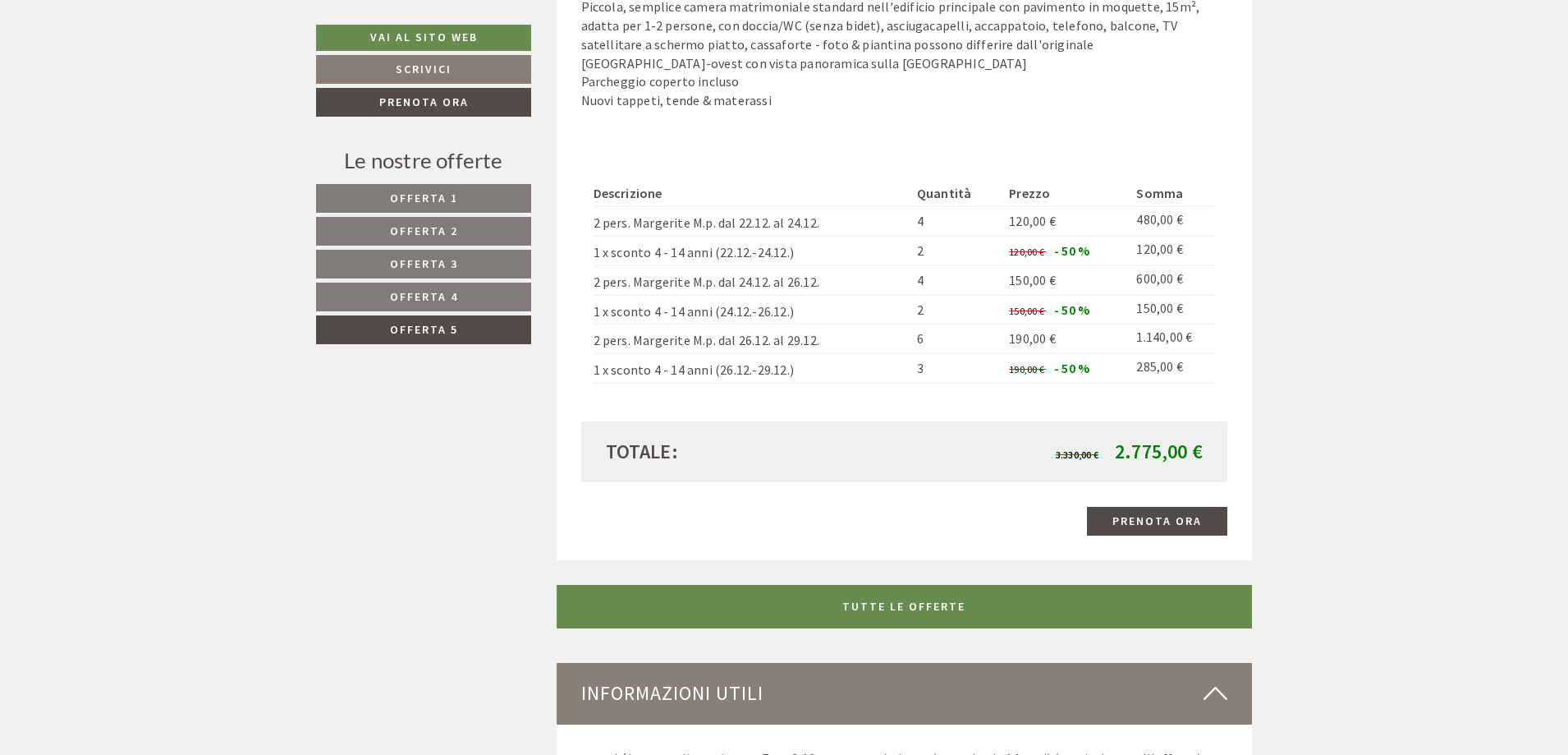
scroll to position [1635, 0]
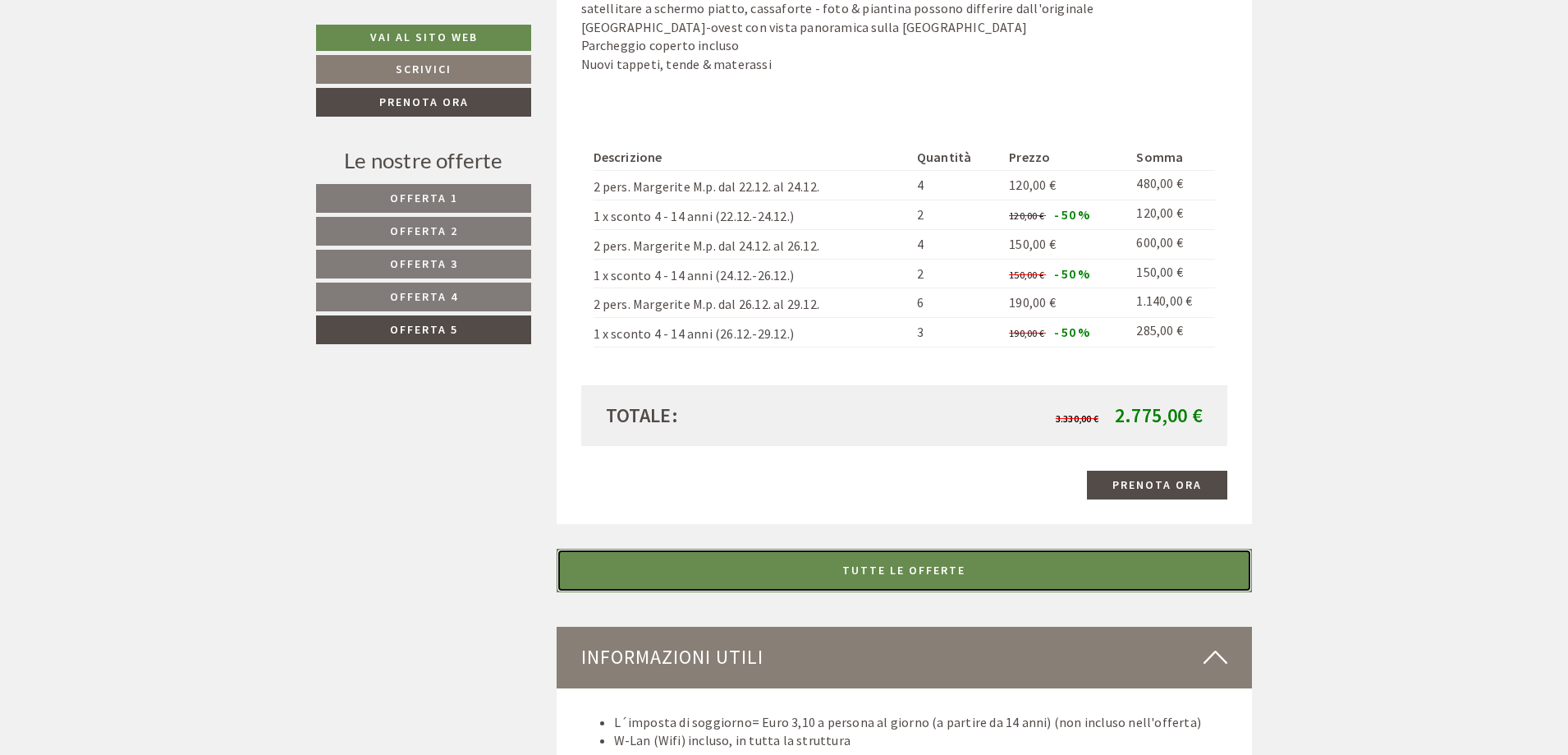
click at [897, 572] on link "TUTTE LE OFFERTE" at bounding box center [904, 571] width 696 height 44
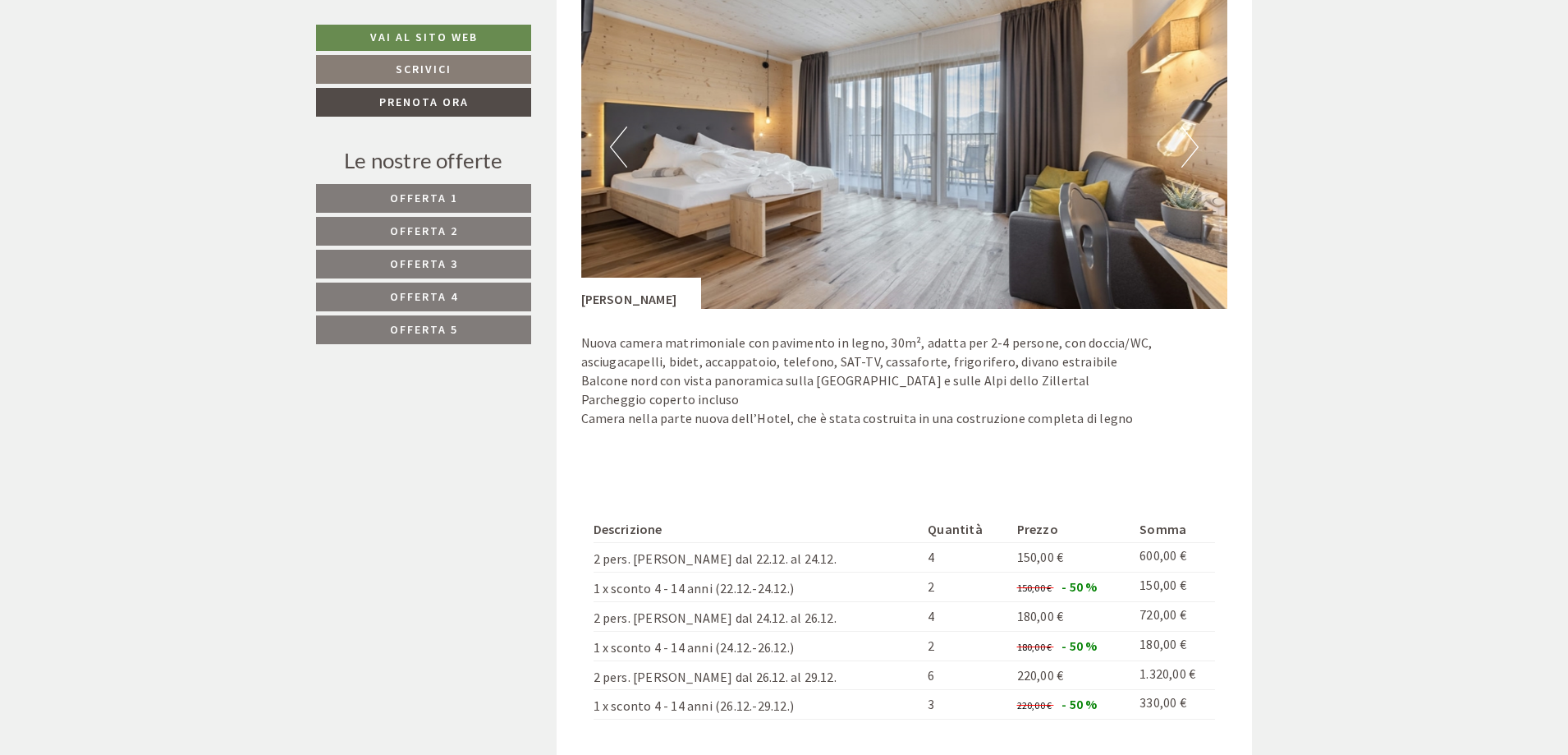
scroll to position [2292, 0]
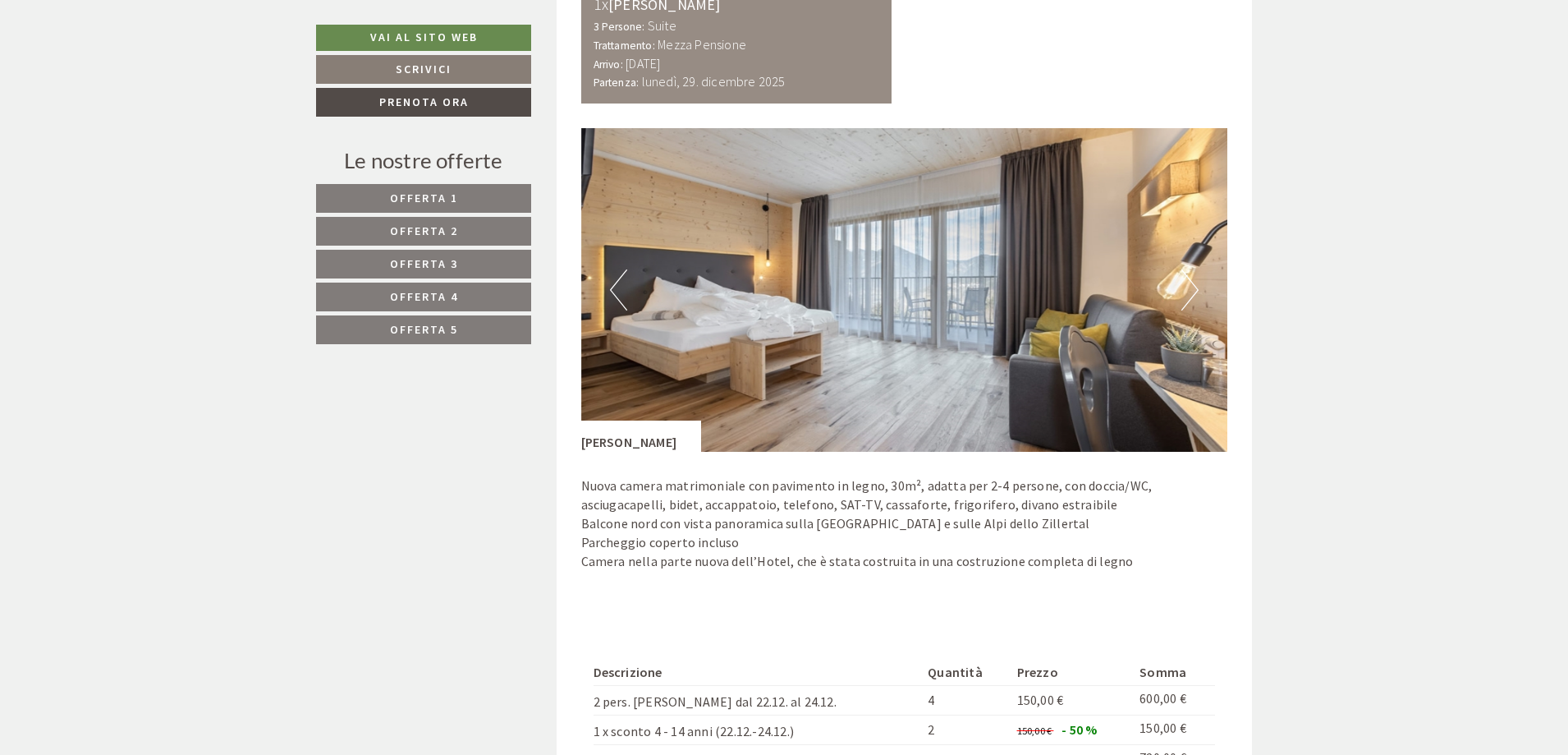
click at [1191, 285] on button "Next" at bounding box center [1189, 289] width 17 height 41
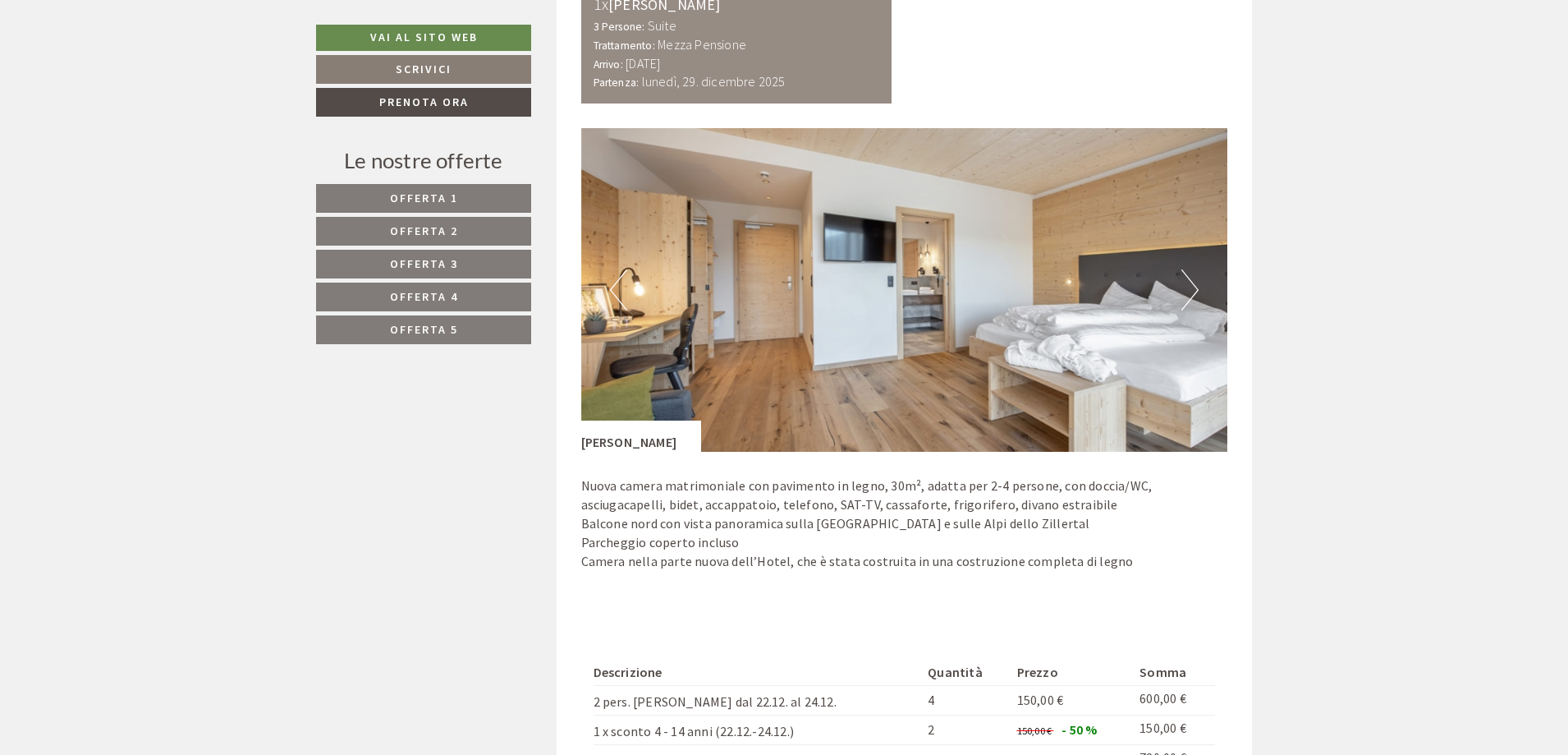
click at [1191, 285] on button "Next" at bounding box center [1189, 289] width 17 height 41
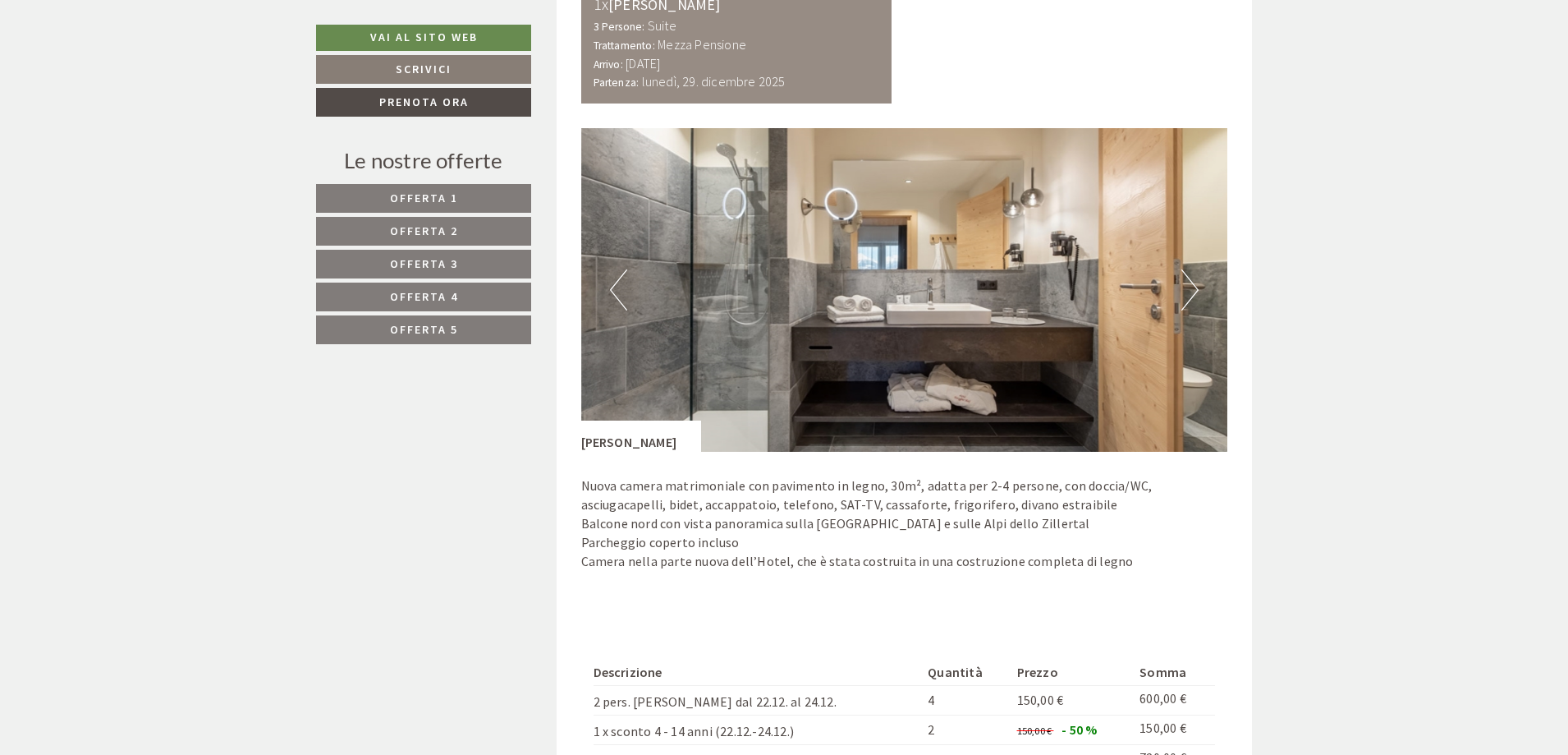
click at [1191, 285] on button "Next" at bounding box center [1189, 289] width 17 height 41
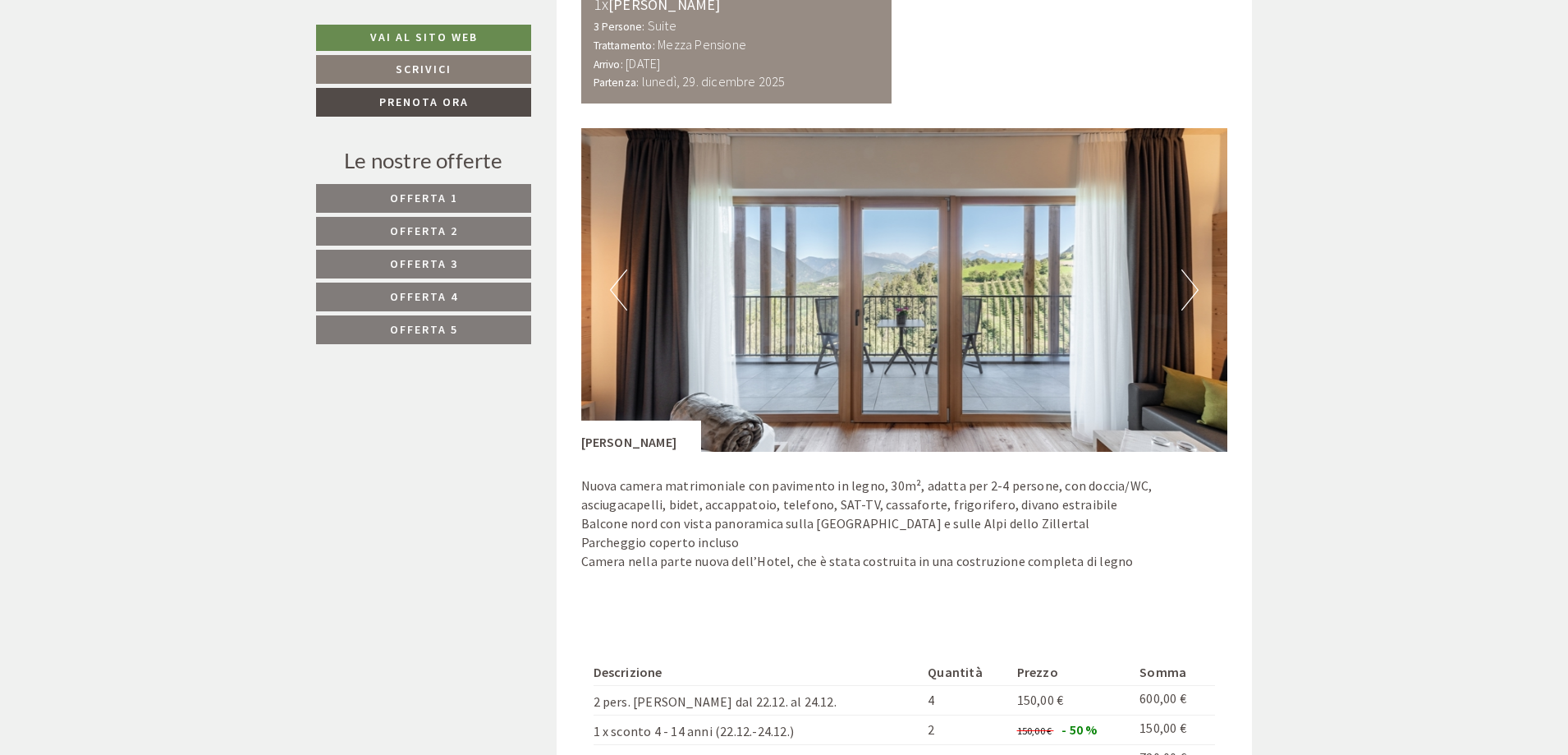
click at [1191, 285] on button "Next" at bounding box center [1189, 289] width 17 height 41
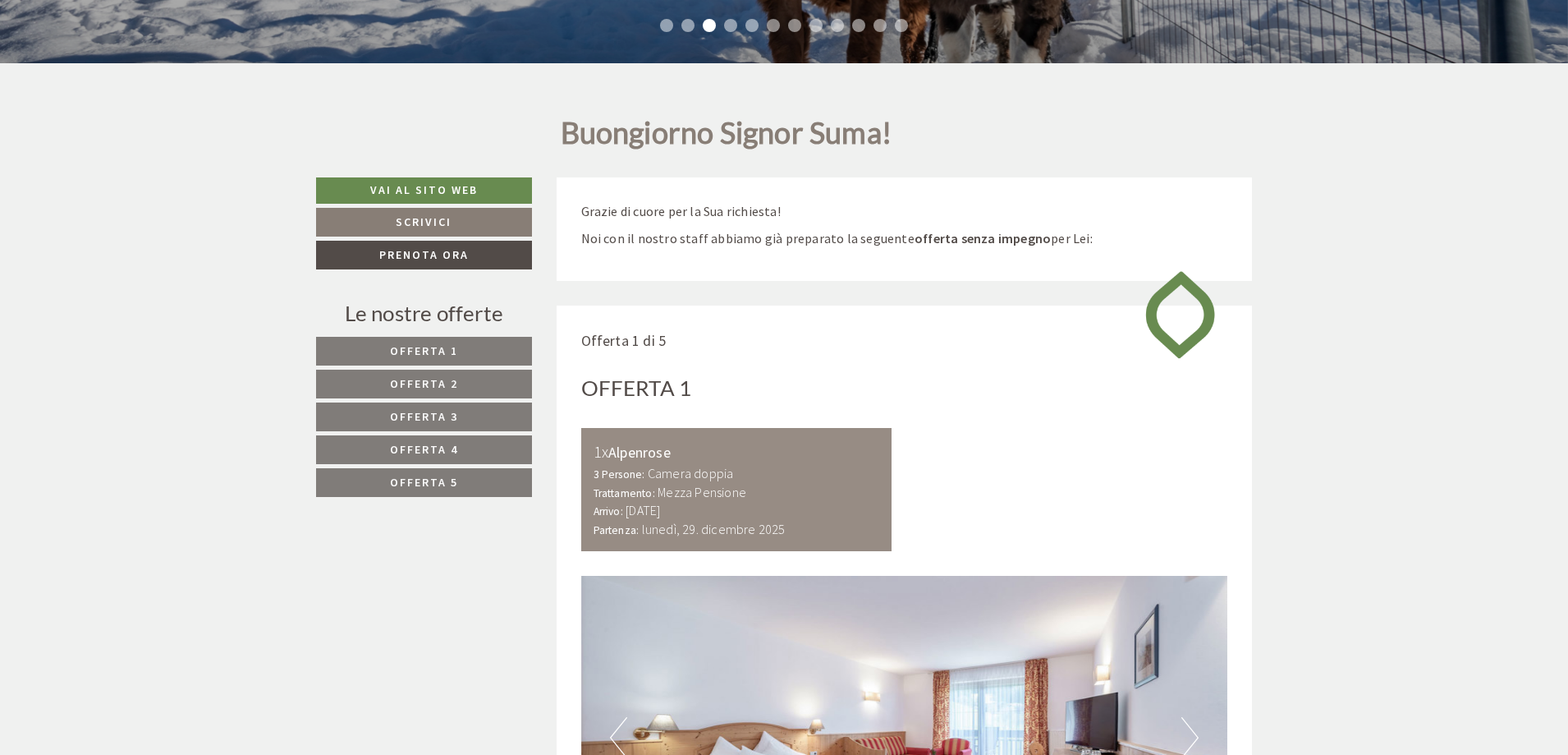
scroll to position [739, 0]
